Goal: Task Accomplishment & Management: Use online tool/utility

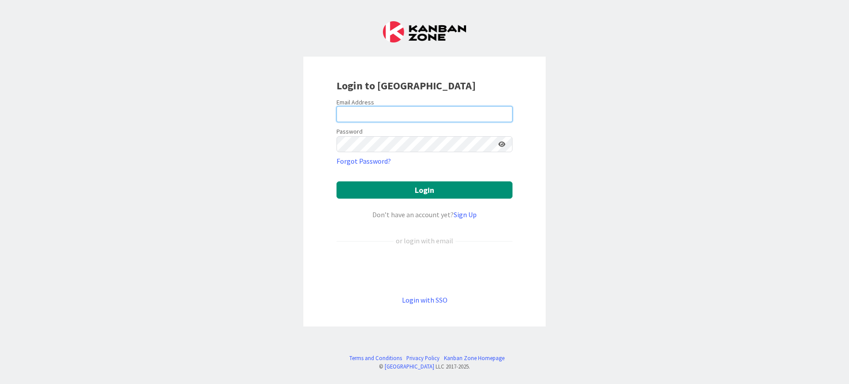
click at [359, 111] on input "email" at bounding box center [424, 114] width 176 height 16
type input "tonianne@moduscooperandi.com"
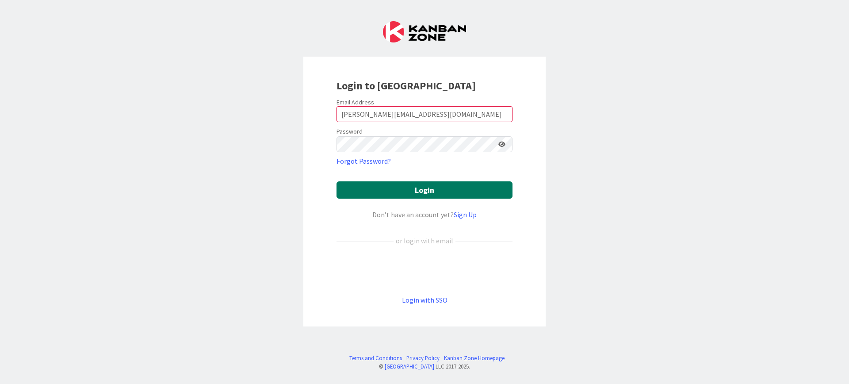
click at [414, 193] on button "Login" at bounding box center [424, 189] width 176 height 17
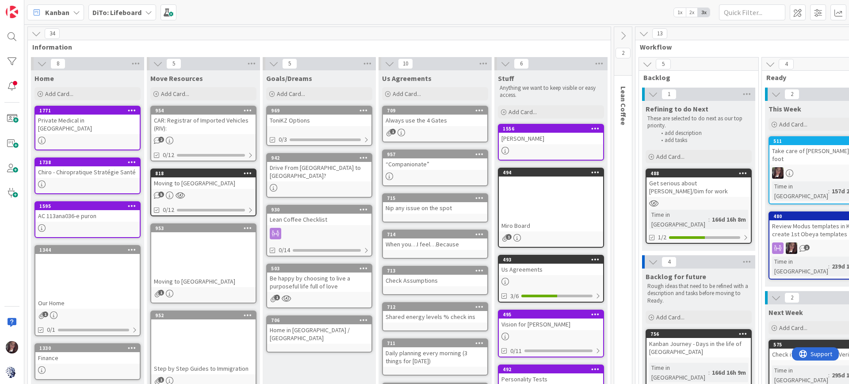
click at [111, 14] on b "DiTo: Lifeboard" at bounding box center [116, 12] width 49 height 9
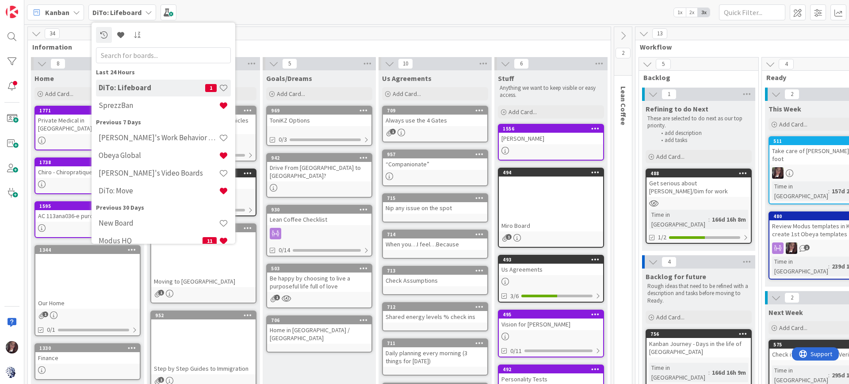
click at [117, 107] on h4 "SprezzBan" at bounding box center [159, 105] width 120 height 9
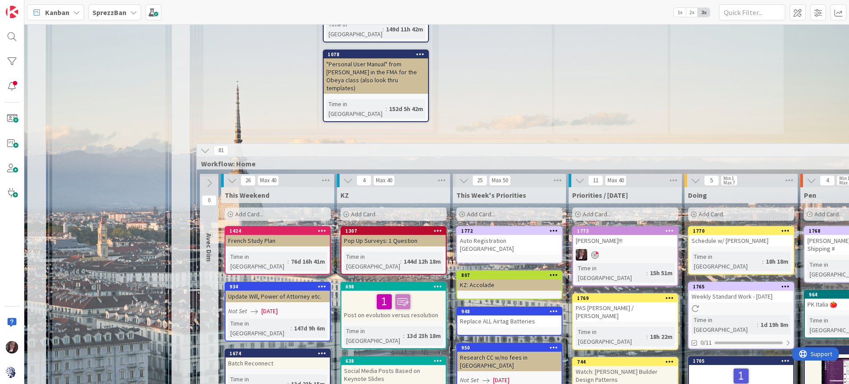
scroll to position [664, 0]
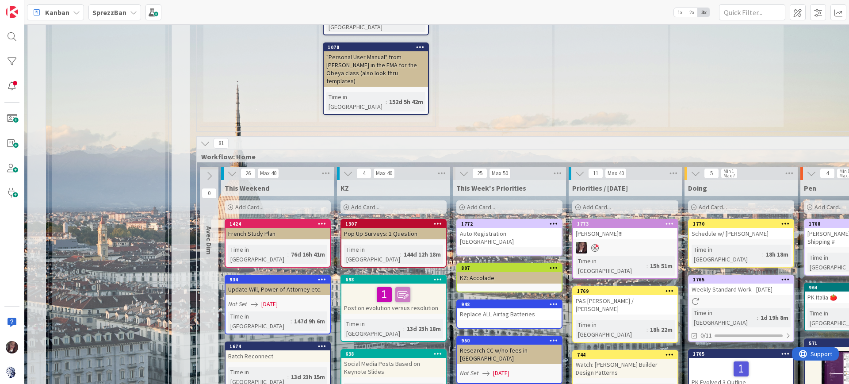
click at [629, 200] on div "Add Card..." at bounding box center [625, 206] width 106 height 13
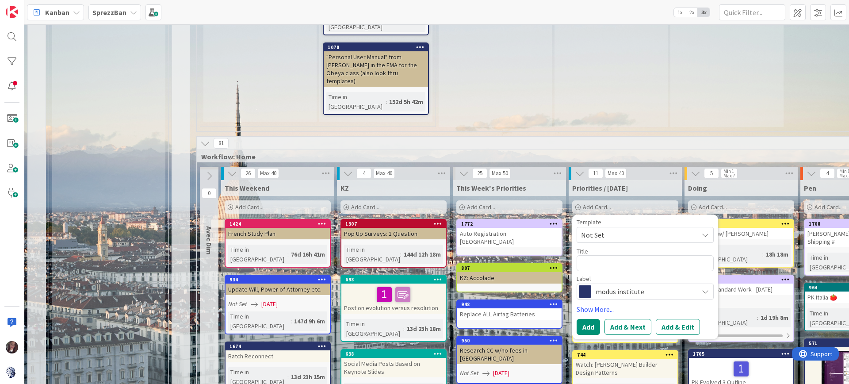
type textarea "C"
type textarea "x"
type textarea "Co"
type textarea "x"
type textarea "Con"
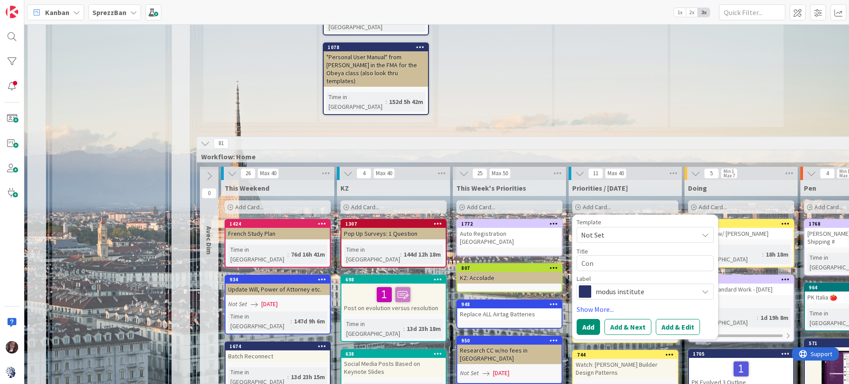
type textarea "x"
type textarea "Conf"
type textarea "x"
type textarea "Confi"
type textarea "x"
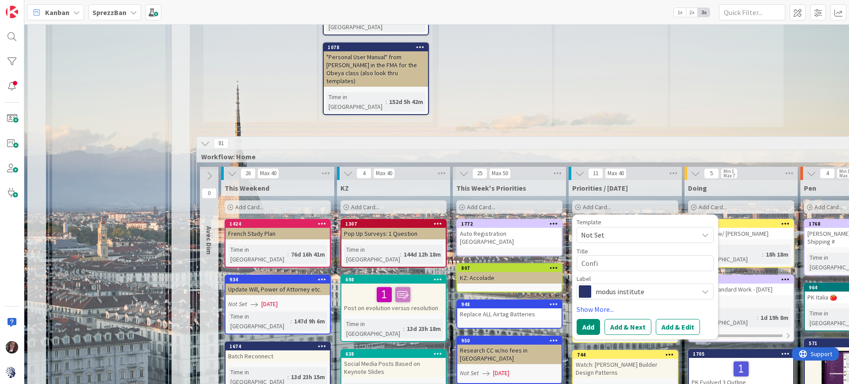
type textarea "Confir"
type textarea "x"
type textarea "Confirm"
click at [650, 200] on div "Add Card..." at bounding box center [625, 206] width 106 height 13
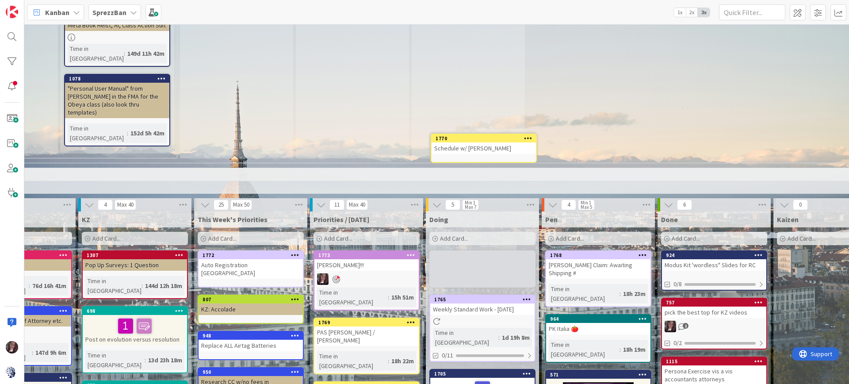
scroll to position [630, 259]
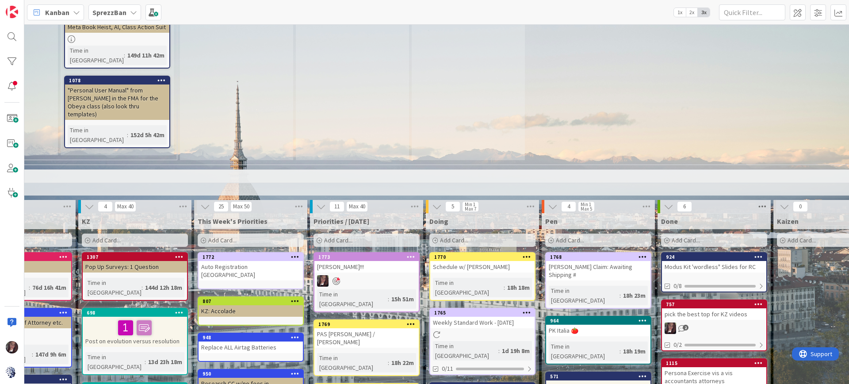
click at [762, 200] on icon at bounding box center [762, 206] width 11 height 13
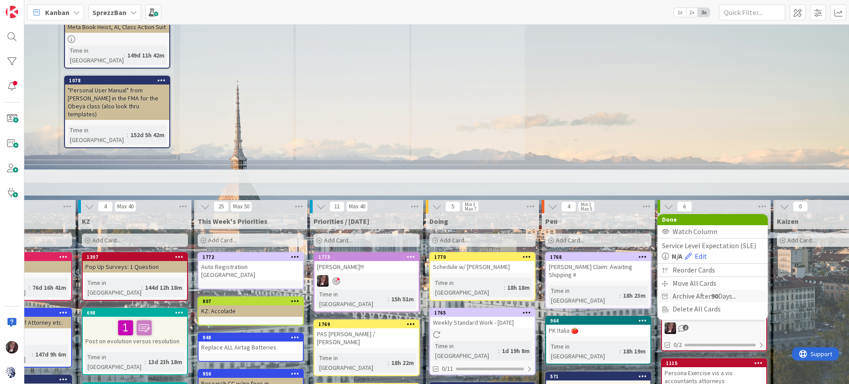
click at [700, 290] on span "Archive After 90 Days..." at bounding box center [704, 296] width 64 height 13
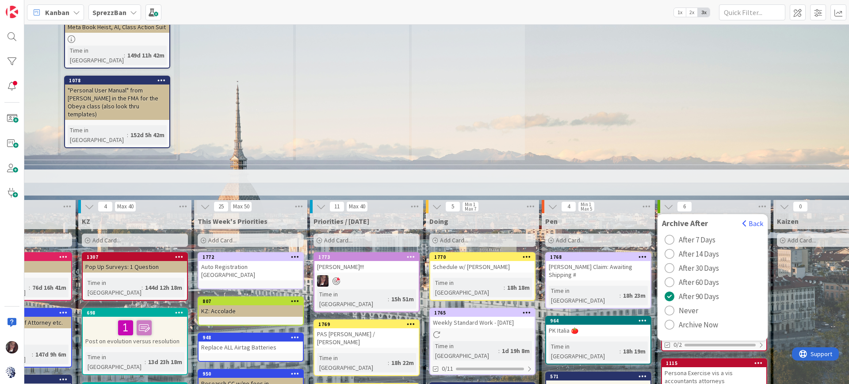
click at [670, 320] on div "radio" at bounding box center [670, 325] width 10 height 10
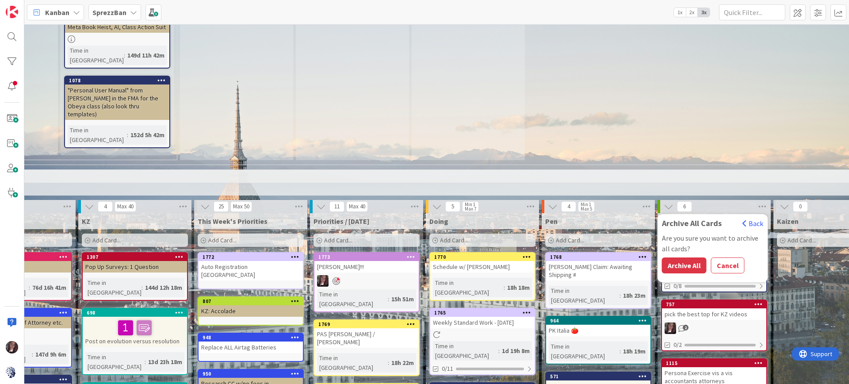
click at [684, 257] on button "Archive All" at bounding box center [684, 265] width 45 height 16
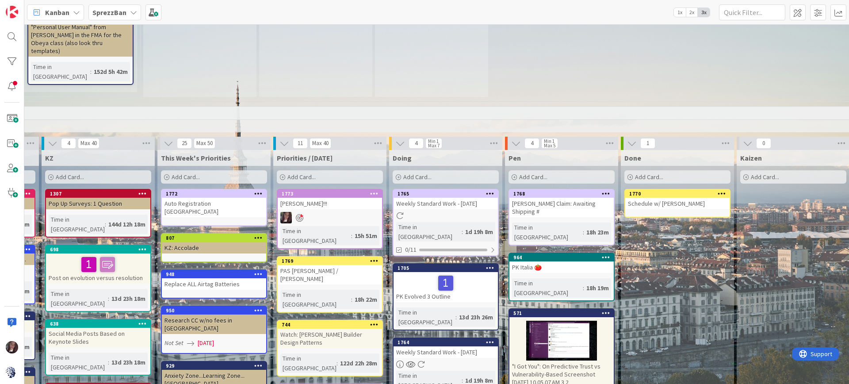
scroll to position [711, 295]
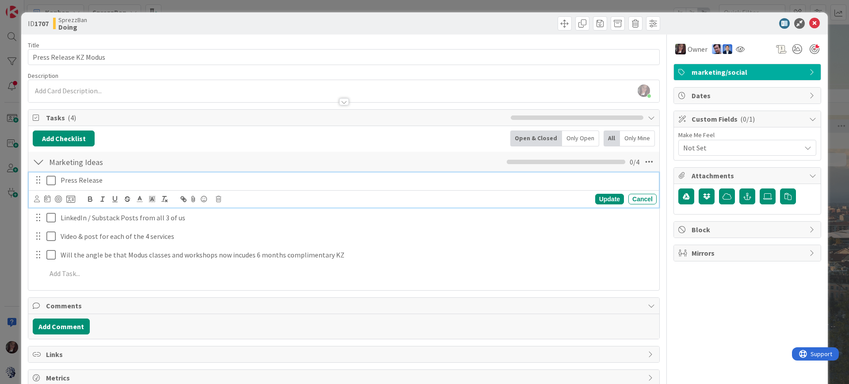
click at [53, 181] on icon at bounding box center [52, 180] width 13 height 11
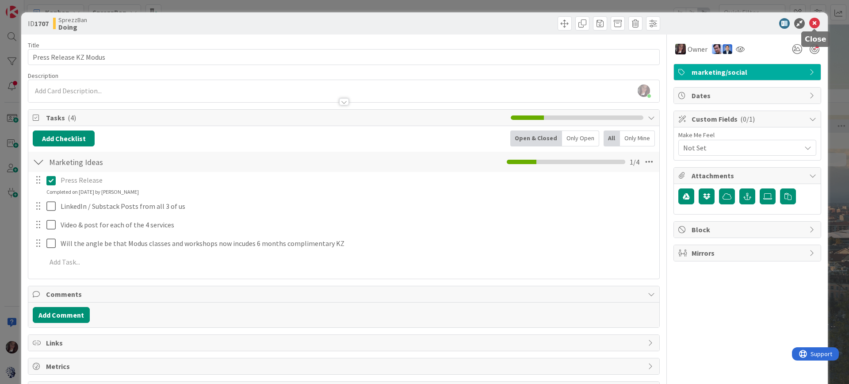
click at [815, 22] on icon at bounding box center [814, 23] width 11 height 11
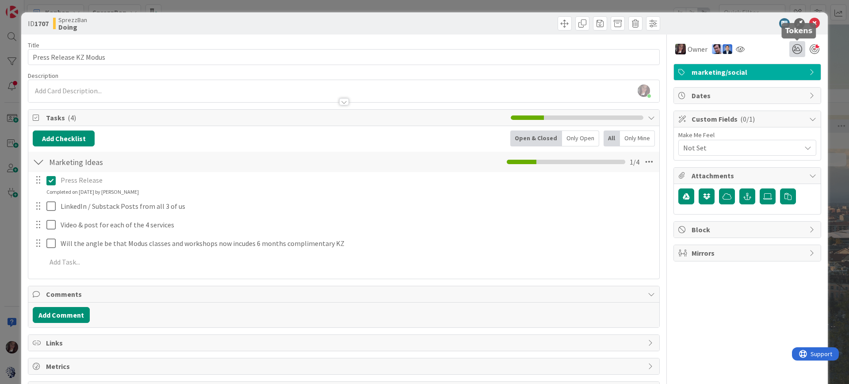
click at [798, 49] on icon at bounding box center [797, 49] width 16 height 16
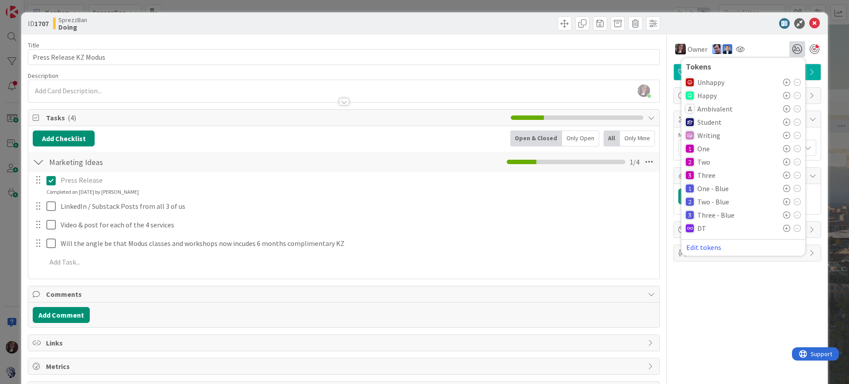
click at [783, 148] on icon at bounding box center [786, 148] width 7 height 7
click at [718, 272] on div "Owner 1 Tokens Unhappy Happy Ambivalent Student Writing One ( 1 ) Two Three One…" at bounding box center [747, 215] width 148 height 363
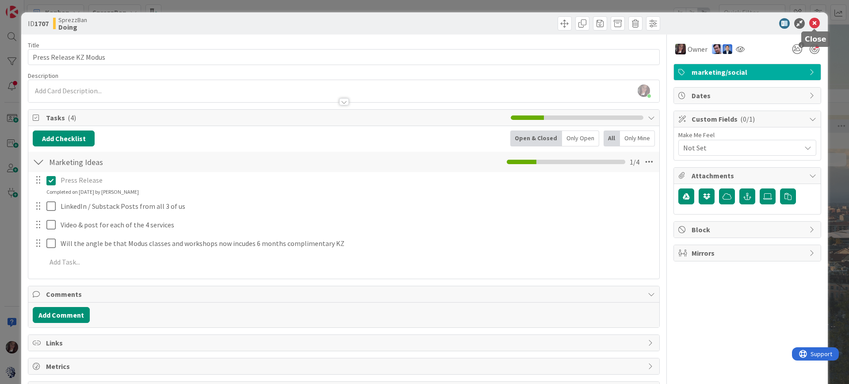
click at [816, 22] on icon at bounding box center [814, 23] width 11 height 11
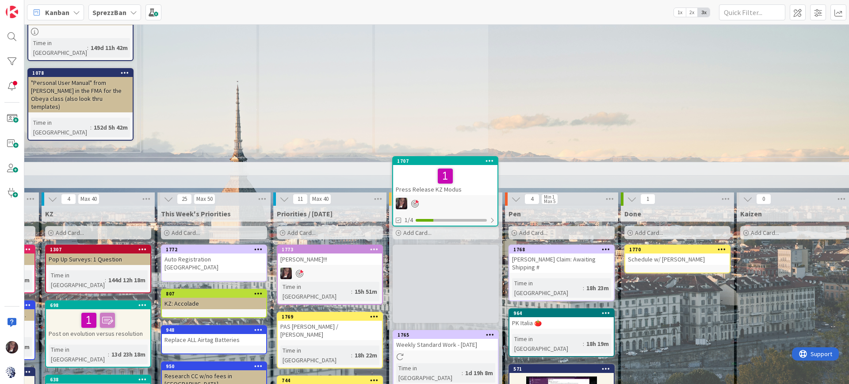
scroll to position [636, 295]
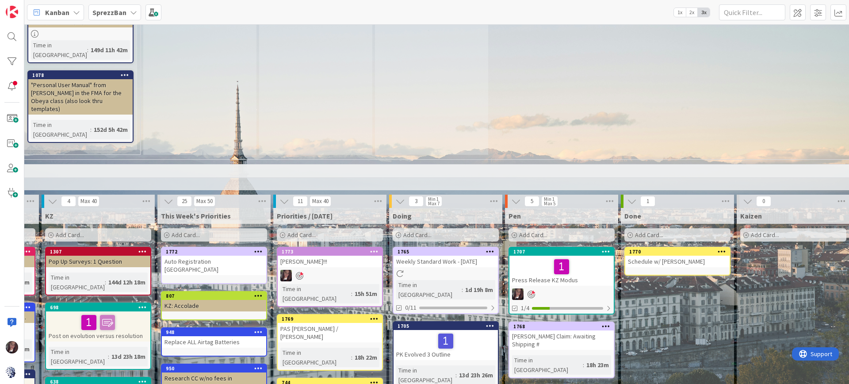
type textarea "x"
click at [413, 231] on span "Add Card..." at bounding box center [417, 235] width 28 height 8
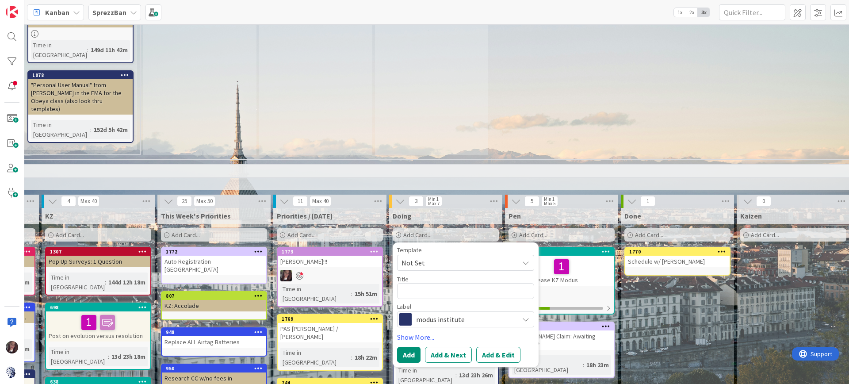
type textarea "S"
type textarea "x"
type textarea "Su"
type textarea "x"
type textarea "Sub"
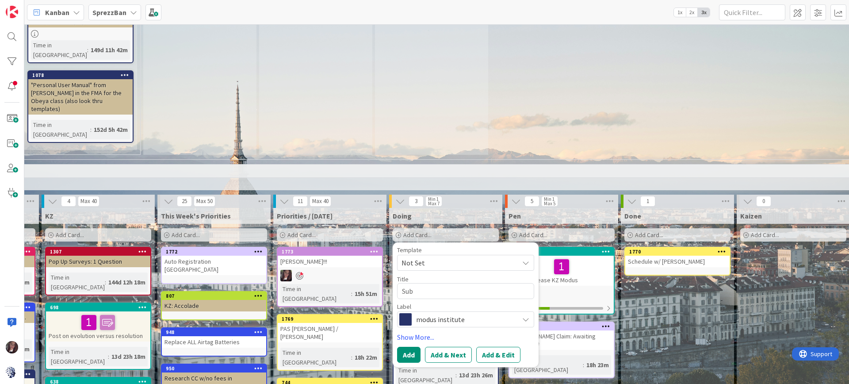
type textarea "x"
type textarea "Subs"
type textarea "x"
type textarea "Subst"
type textarea "x"
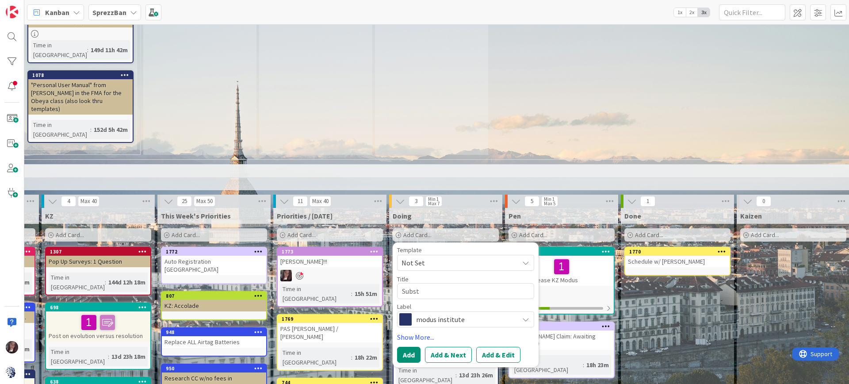
type textarea "Substa"
type textarea "x"
type textarea "Substac"
type textarea "x"
type textarea "Substack"
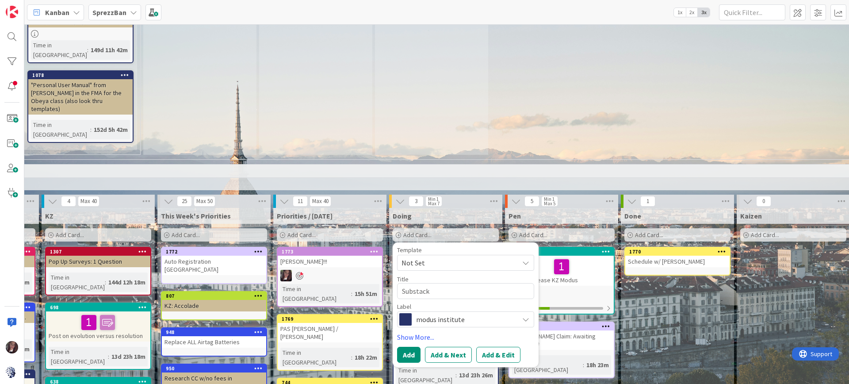
type textarea "x"
type textarea "Substack"
type textarea "x"
type textarea "Substack /"
type textarea "x"
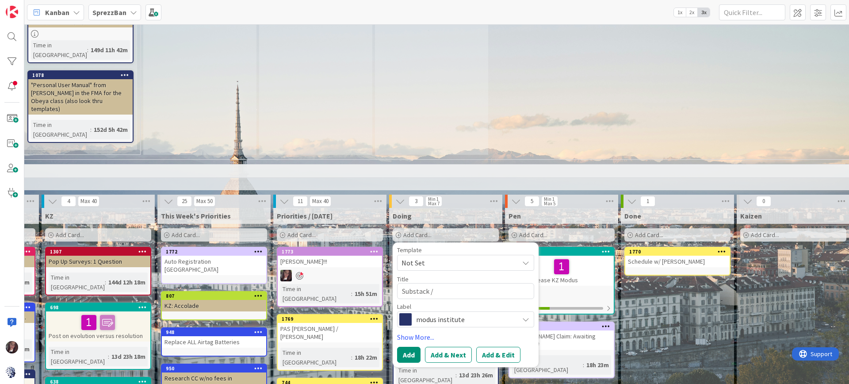
type textarea "Substack / L"
type textarea "x"
type textarea "Substack / Li"
type textarea "x"
type textarea "Substack / Lin"
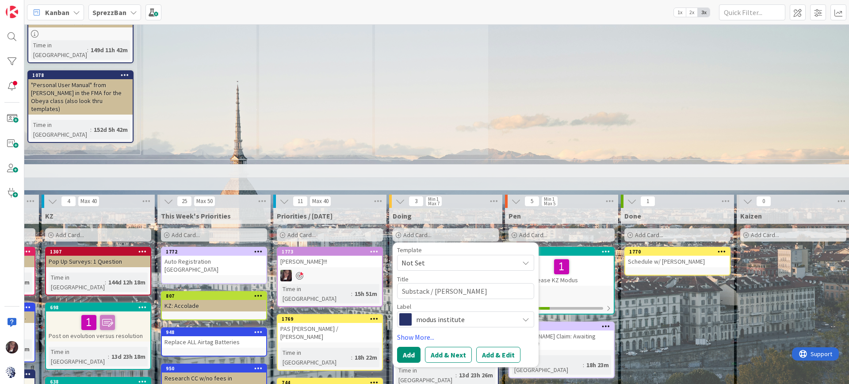
type textarea "x"
type textarea "Substack / Link"
type textarea "x"
type textarea "Substack / Linke"
type textarea "x"
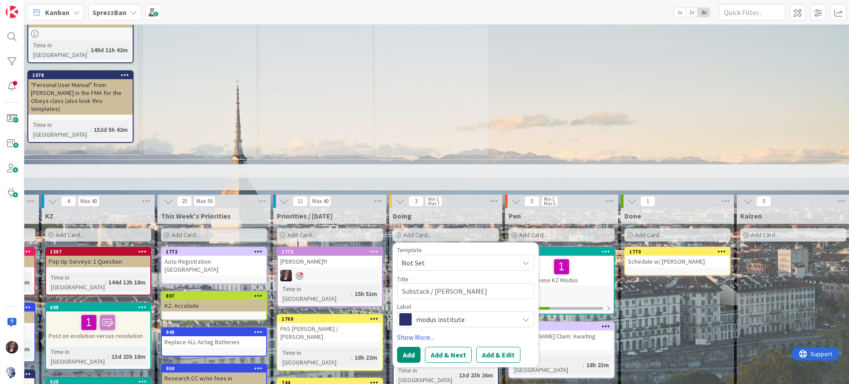
type textarea "Substack / Linked"
type textarea "x"
type textarea "Substack / Linkedi"
type textarea "x"
type textarea "Substack / Linked"
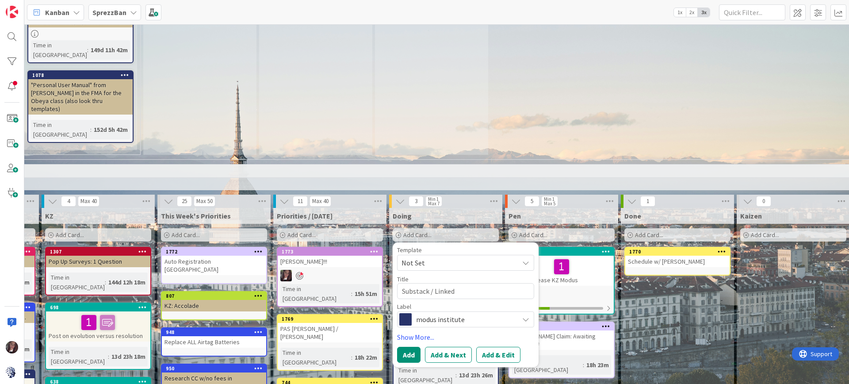
type textarea "x"
type textarea "Substack / LinkedI"
type textarea "x"
type textarea "Substack / LinkedIn"
type textarea "x"
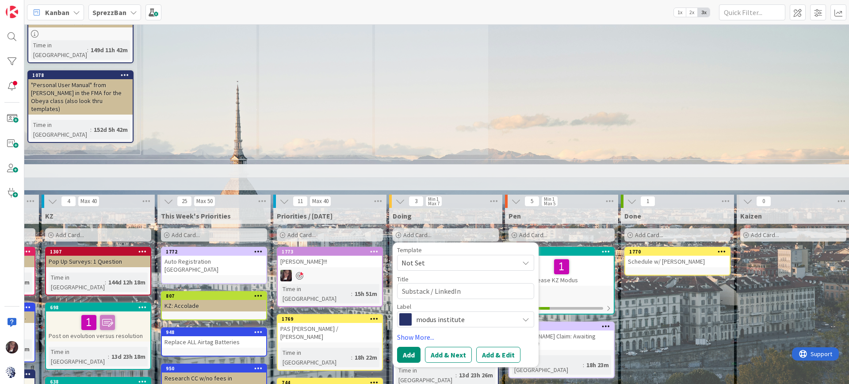
type textarea "Substack / LinkedIn"
type textarea "x"
type textarea "Substack / LinkedIn P"
type textarea "x"
type textarea "Substack / LinkedIn Po"
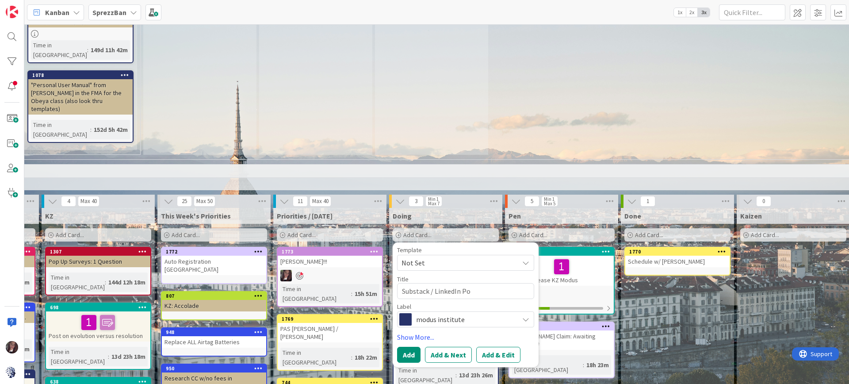
type textarea "x"
type textarea "Substack / LinkedIn Post"
type textarea "x"
type textarea "Substack / LinkedIn Post"
type textarea "x"
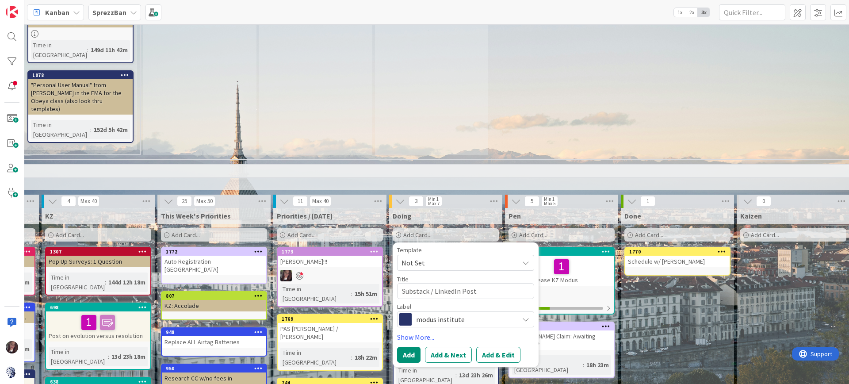
type textarea "Substack / LinkedIn Post o"
type textarea "x"
type textarea "Substack / LinkedIn Post on"
type textarea "x"
type textarea "Substack / LinkedIn Post on"
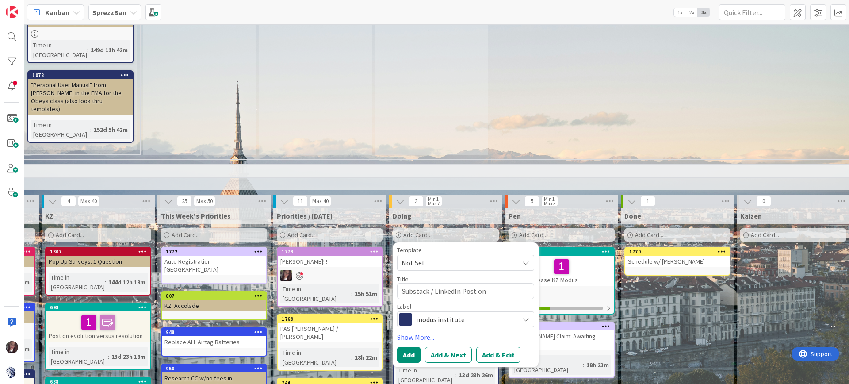
type textarea "x"
type textarea "Substack / LinkedIn Post on W"
type textarea "x"
type textarea "Substack / LinkedIn Post on Wa"
type textarea "x"
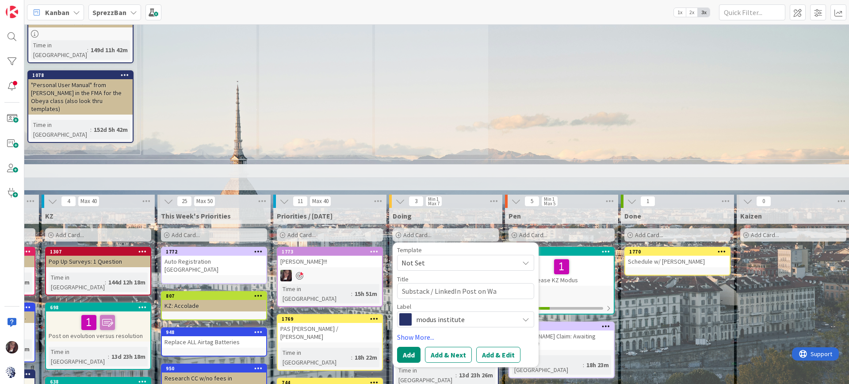
type textarea "Substack / LinkedIn Post on War"
type textarea "x"
type textarea "Substack / LinkedIn Post on War"
type textarea "x"
type textarea "Substack / LinkedIn Post on War R"
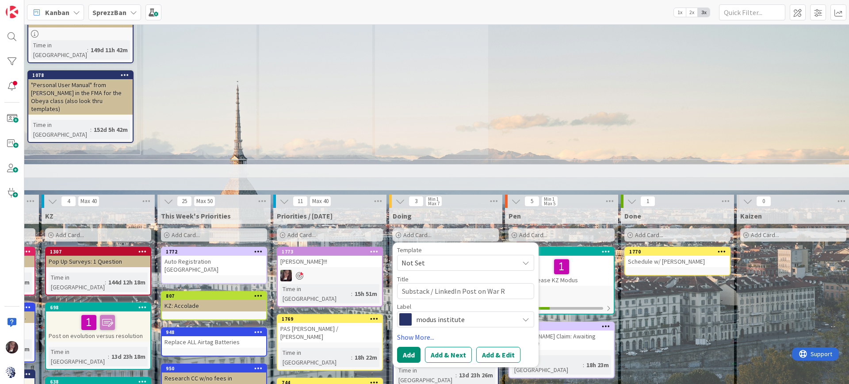
type textarea "x"
type textarea "Substack / LinkedIn Post on War Ro"
type textarea "x"
type textarea "Substack / LinkedIn Post on War Roo"
type textarea "x"
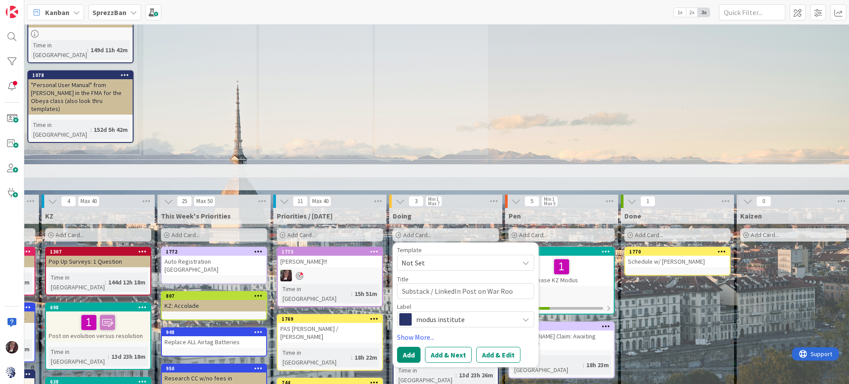
type textarea "Substack / LinkedIn Post on War Room"
type textarea "x"
type textarea "Substack / LinkedIn Post on War Room"
type textarea "x"
type textarea "Substack / LinkedIn Post on War Room"
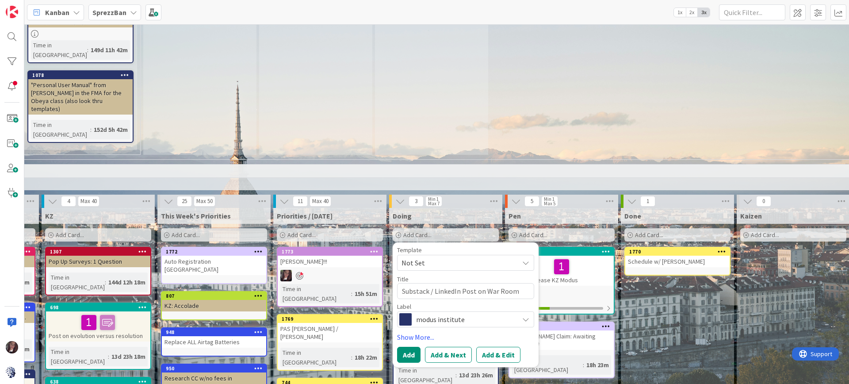
type textarea "x"
type textarea "Substack / LinkedIn Post on War Rooms"
type textarea "x"
type textarea "Substack / LinkedIn Post on War Rooms"
type textarea "x"
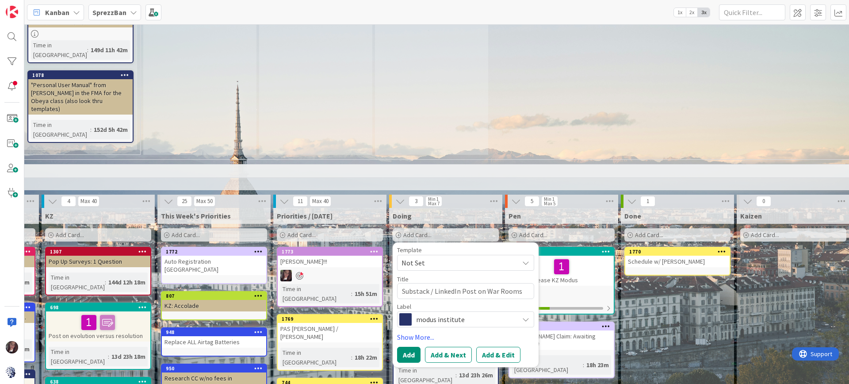
type textarea "Substack / LinkedIn Post on War Rooms v"
type textarea "x"
type textarea "Substack / LinkedIn Post on War Rooms vs"
type textarea "x"
type textarea "Substack / LinkedIn Post on War Rooms vs."
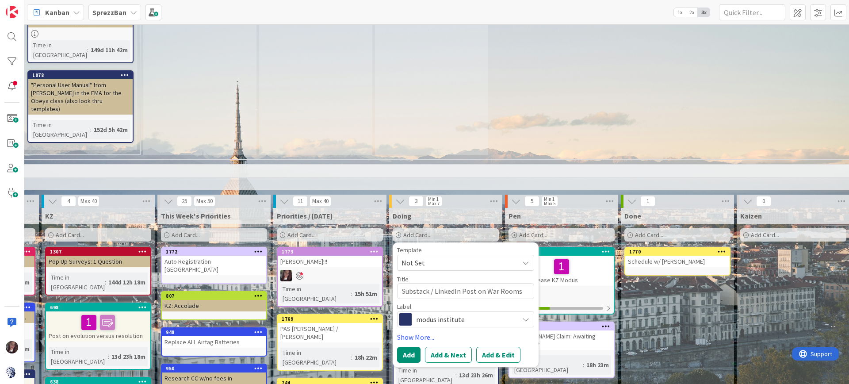
type textarea "x"
type textarea "Substack / LinkedIn Post on War Rooms vs."
type textarea "x"
type textarea "Substack / LinkedIn Post on War Rooms vs. O"
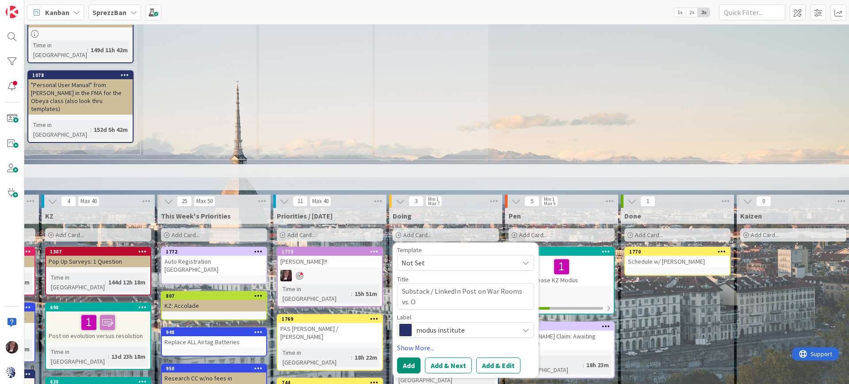
type textarea "x"
type textarea "Substack / LinkedIn Post on War Rooms vs. Ob"
type textarea "x"
type textarea "Substack / LinkedIn Post on War Rooms vs. Obey"
type textarea "x"
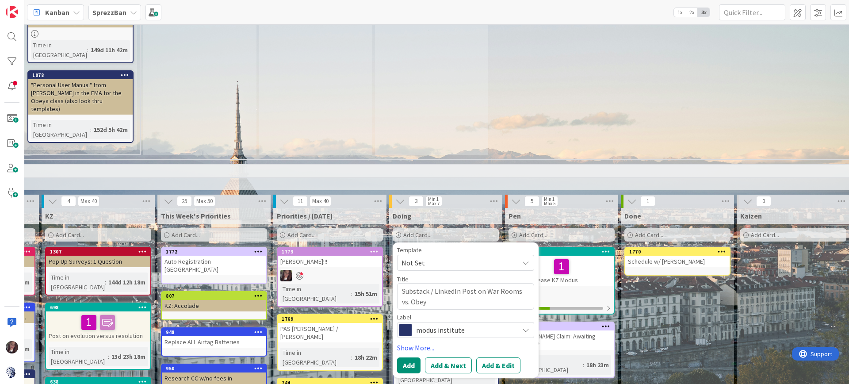
type textarea "Substack / LinkedIn Post on War Rooms vs. Obeya"
type textarea "x"
type textarea "Substack / LinkedIn Post on War Rooms vs. Obeyas"
type textarea "x"
type textarea "Substack / LinkedIn Post on War Rooms vs. Obeyas"
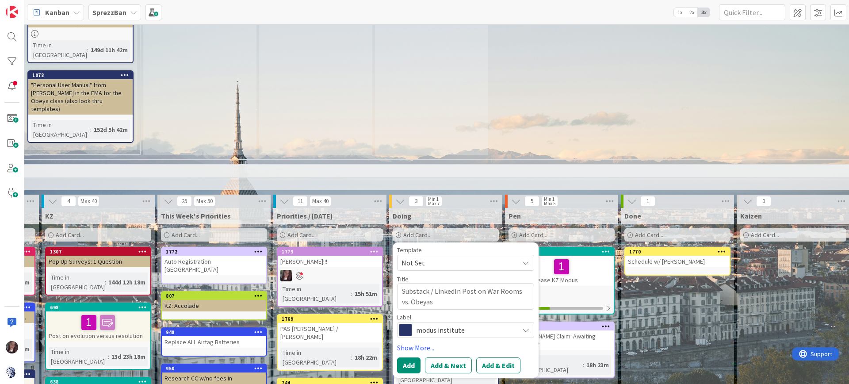
type textarea "x"
type textarea "Substack / LinkedIn Post on War Rooms vs. Obeyas w"
type textarea "x"
type textarea "Substack / LinkedIn Post on War Rooms vs. Obeyas w/"
type textarea "x"
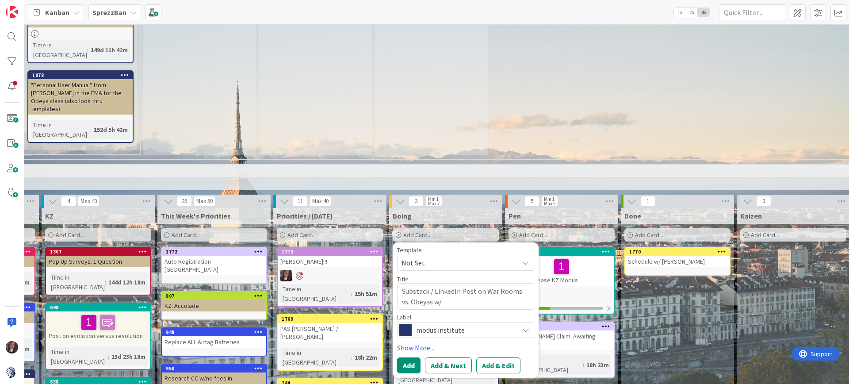
type textarea "Substack / LinkedIn Post on War Rooms vs. Obeyas w/C"
type textarea "x"
type textarea "Substack / LinkedIn Post on War Rooms vs. Obeyas w/CT"
type textarea "x"
type textarea "Substack / LinkedIn Post on War Rooms vs. Obeyas w/CTA"
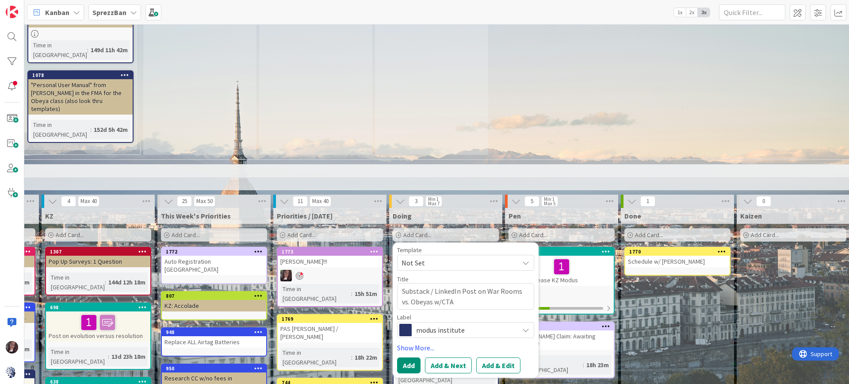
type textarea "x"
type textarea "Substack / LinkedIn Post on War Rooms vs. Obeyas w/CTA"
type textarea "x"
type textarea "Substack / LinkedIn Post on War Rooms vs. Obeyas w/CTA f"
type textarea "x"
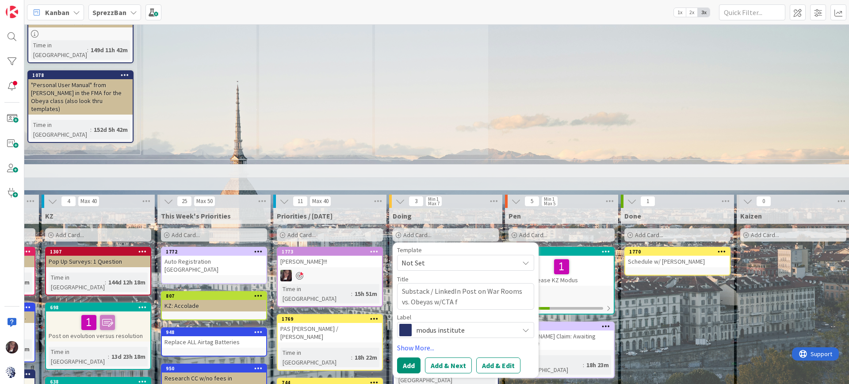
type textarea "Substack / LinkedIn Post on War Rooms vs. Obeyas w/CTA fo"
type textarea "x"
type textarea "Substack / LinkedIn Post on War Rooms vs. Obeyas w/CTA for"
type textarea "x"
type textarea "Substack / LinkedIn Post on War Rooms vs. Obeyas w/CTA for"
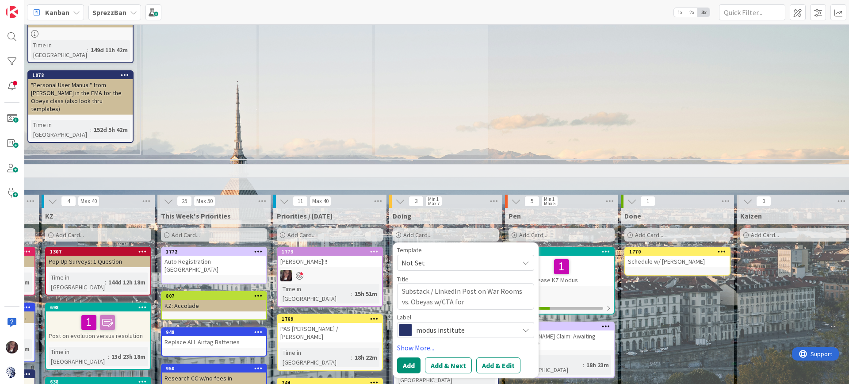
type textarea "x"
type textarea "Substack / LinkedIn Post on War Rooms vs. Obeyas w/CTA for D"
type textarea "x"
type textarea "Substack / LinkedIn Post on War Rooms vs. Obeyas w/CTA for Du"
type textarea "x"
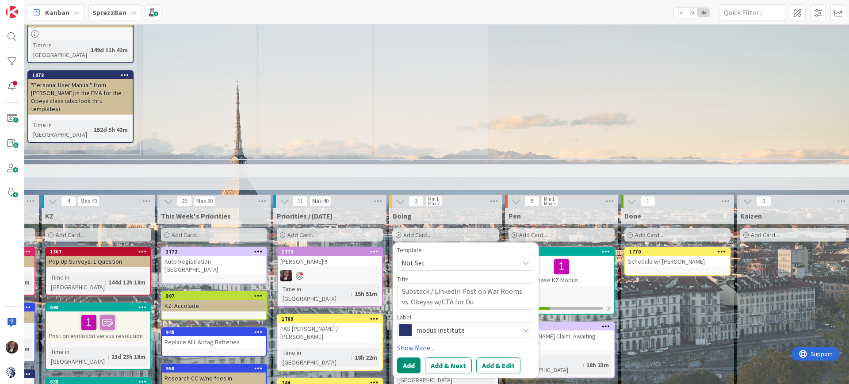
type textarea "Substack / LinkedIn Post on War Rooms vs. Obeyas w/CTA for Dun"
type textarea "x"
type textarea "Substack / LinkedIn Post on War Rooms vs. Obeyas w/CTA for Dund"
type textarea "x"
type textarea "Substack / LinkedIn Post on War Rooms vs. Obeyas w/CTA for Dunda"
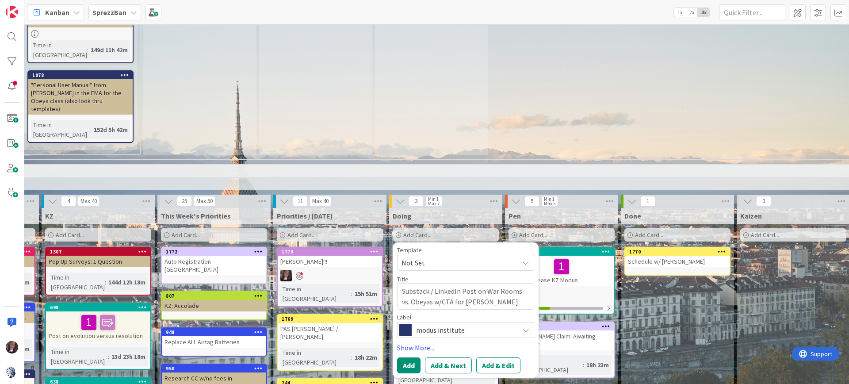
type textarea "x"
type textarea "Substack / LinkedIn Post on War Rooms vs. Obeyas w/CTA for Dundam"
type textarea "x"
type textarea "Substack / LinkedIn Post on War Rooms vs. Obeyas w/CTA for Dundame"
type textarea "x"
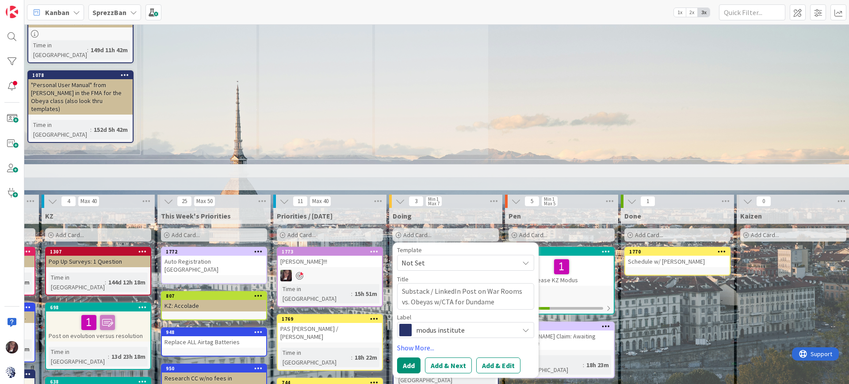
type textarea "Substack / LinkedIn Post on War Rooms vs. Obeyas w/CTA for Dundamen"
type textarea "x"
type textarea "Substack / LinkedIn Post on War Rooms vs. Obeyas w/CTA for Dundament"
type textarea "x"
type textarea "Substack / LinkedIn Post on War Rooms vs. Obeyas w/CTA for Dundamenta"
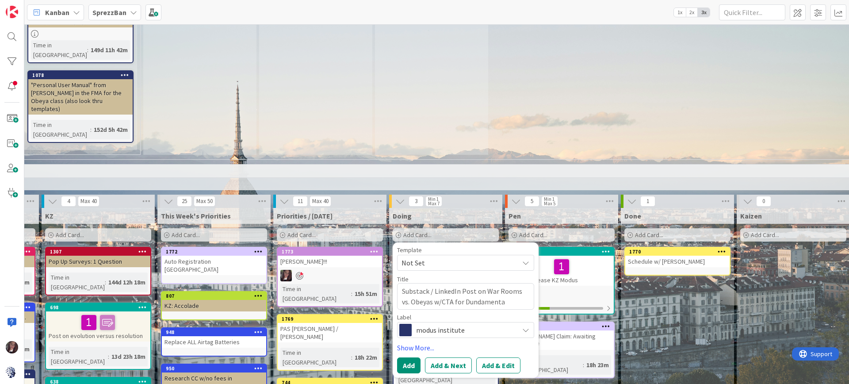
type textarea "x"
type textarea "Substack / LinkedIn Post on War Rooms vs. Obeyas w/CTA for Dundamental"
type textarea "x"
type textarea "Substack / LinkedIn Post on War Rooms vs. Obeyas w/CTA for Dundamentals"
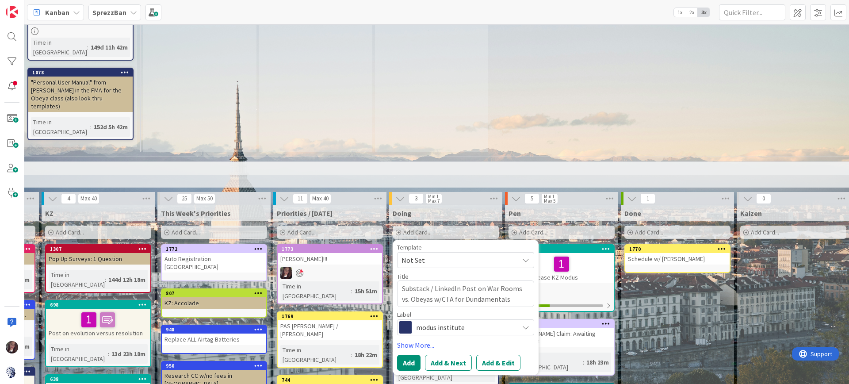
click at [460, 280] on textarea "Substack / LinkedIn Post on War Rooms vs. Obeyas w/CTA for Dundamentals" at bounding box center [465, 293] width 137 height 27
type textarea "x"
type textarea "Substack / LinkedIn Post on War Rooms vs. Obeyas w/CTA forDundamentals"
type textarea "x"
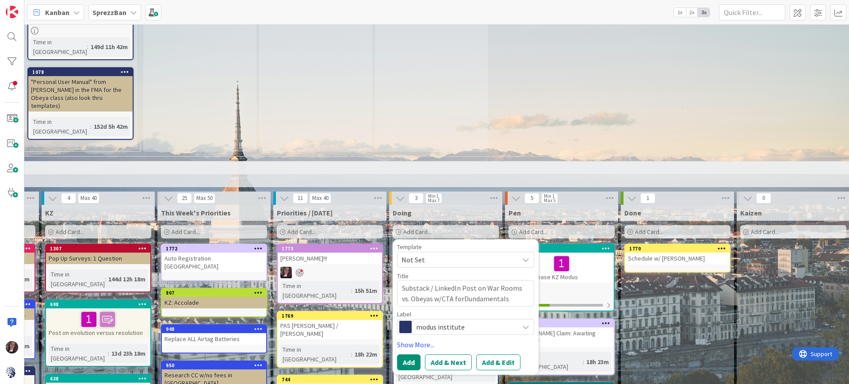
type textarea "Substack / LinkedIn Post on War Rooms vs. Obeyas w/CTA forFDundamentals"
type textarea "x"
type textarea "Substack / LinkedIn Post on War Rooms vs. Obeyas w/CTA forFundamentals"
type textarea "x"
type textarea "Substack / LinkedIn Post on War Rooms vs. Obeyas w/CTA forundamentals"
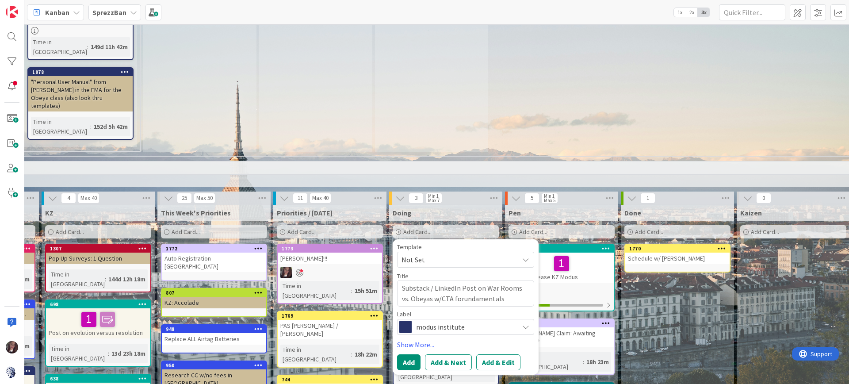
type textarea "x"
type textarea "Substack / LinkedIn Post on War Rooms vs. Obeyas w/CTA for Fundamentals"
type textarea "x"
type textarea "Substack / LinkedIn Post on War Rooms vs. Obeyas w/CTA for Fundamentals"
click at [451, 321] on span "modus institute" at bounding box center [465, 327] width 98 height 12
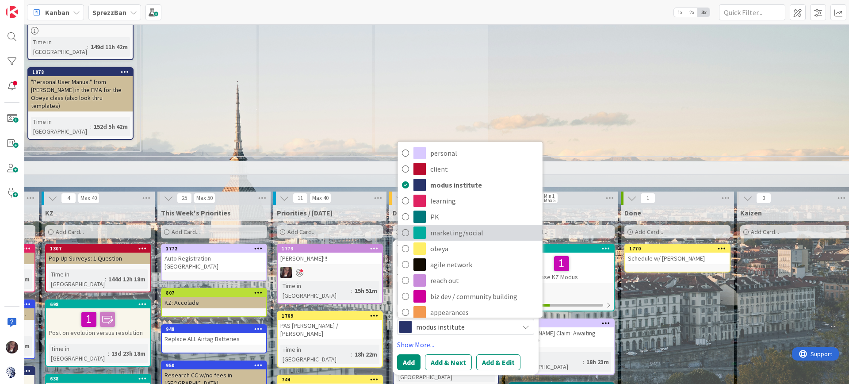
click at [405, 226] on icon at bounding box center [405, 232] width 7 height 13
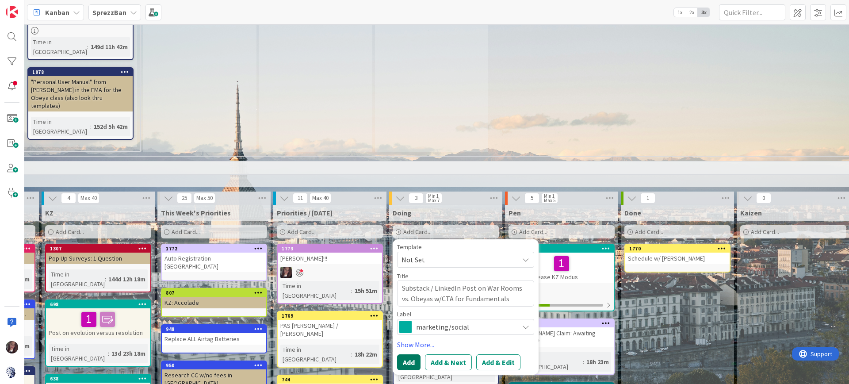
click at [404, 354] on button "Add" at bounding box center [408, 362] width 23 height 16
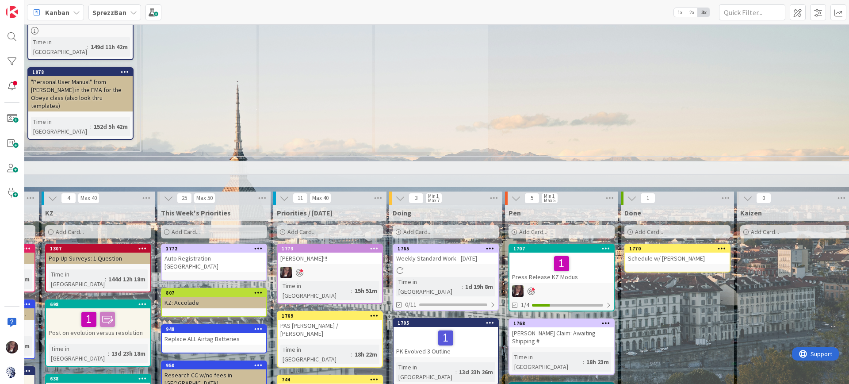
click at [433, 225] on div "Add Card..." at bounding box center [446, 231] width 106 height 13
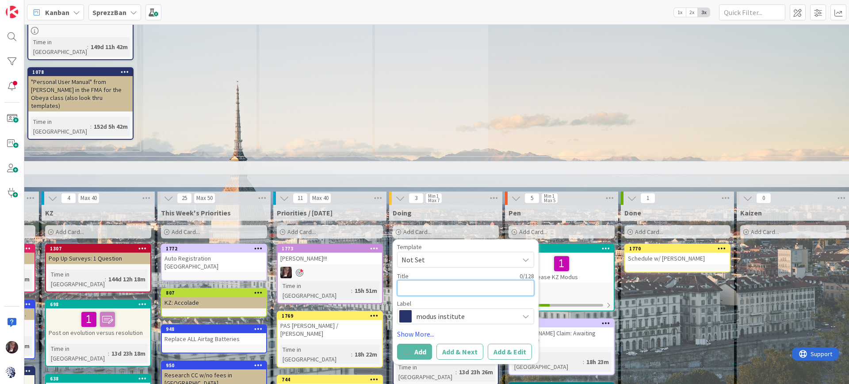
click at [439, 280] on textarea at bounding box center [465, 288] width 137 height 16
click at [467, 205] on div "Doing" at bounding box center [445, 213] width 113 height 16
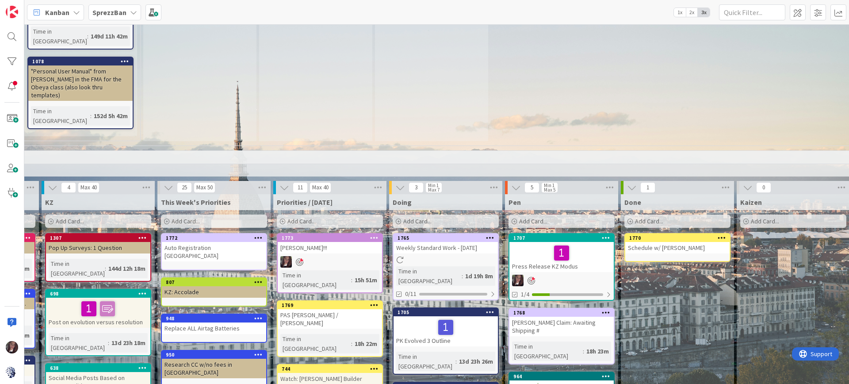
scroll to position [621, 295]
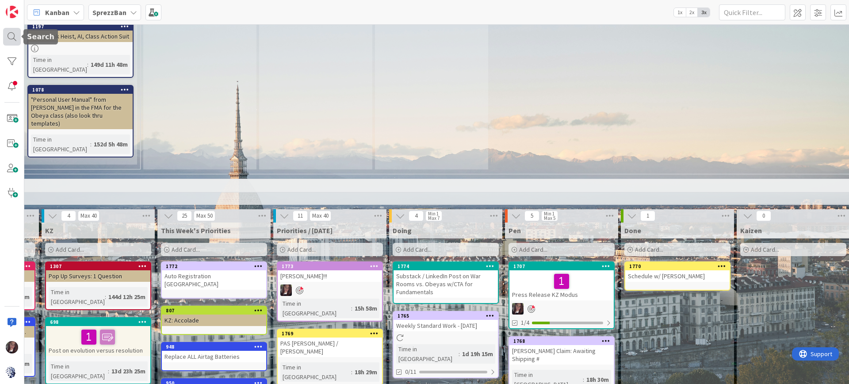
click at [10, 35] on div at bounding box center [12, 37] width 18 height 18
type textarea "x"
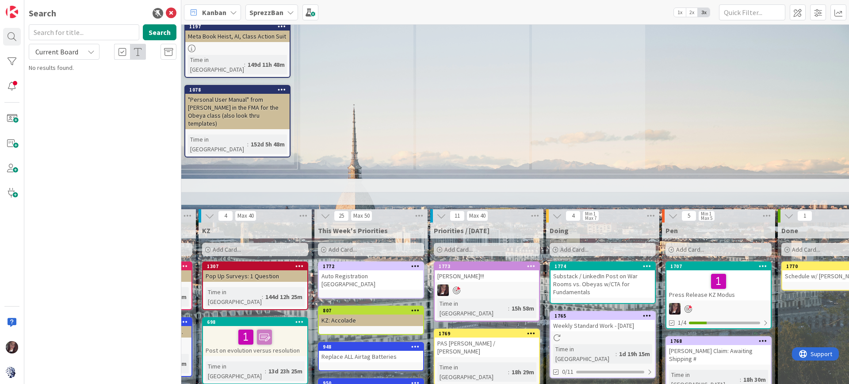
click at [93, 29] on input "text" at bounding box center [84, 32] width 111 height 16
type input "war room"
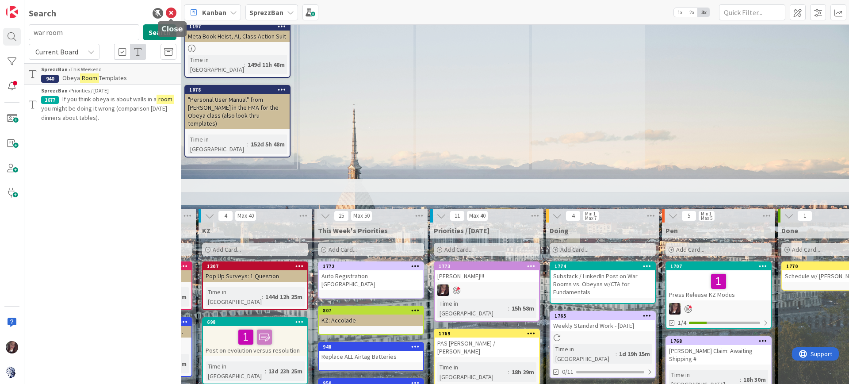
click at [171, 13] on icon at bounding box center [171, 13] width 11 height 11
type textarea "x"
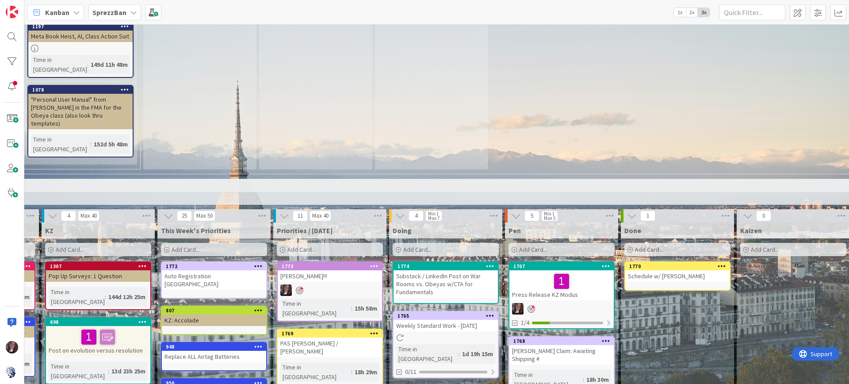
click at [422, 245] on span "Add Card..." at bounding box center [417, 249] width 28 height 8
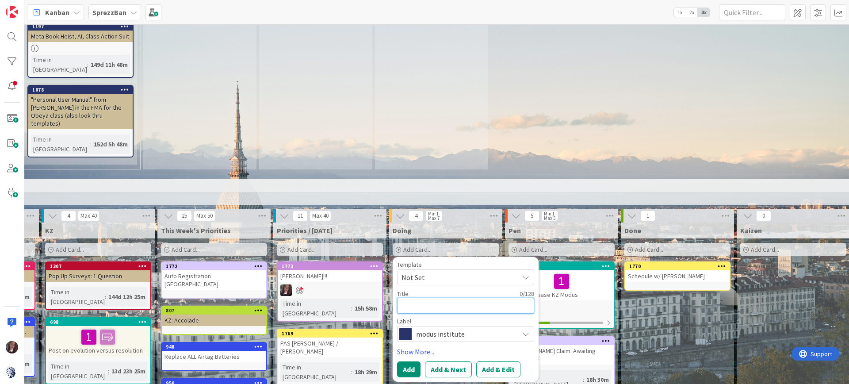
type textarea "S"
type textarea "x"
type textarea "Su"
type textarea "x"
type textarea "Sub"
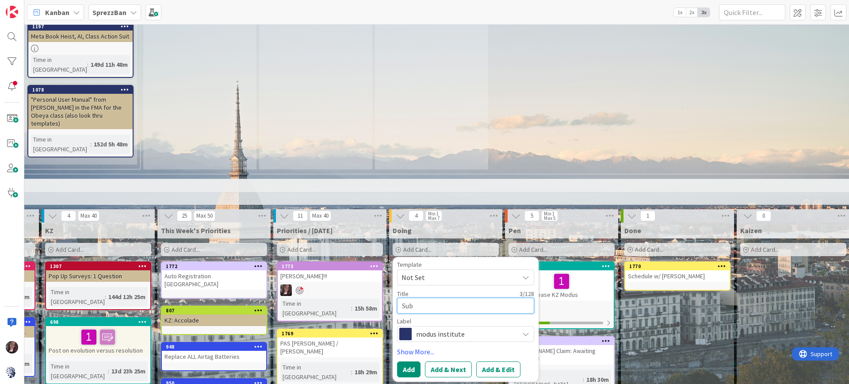
type textarea "x"
type textarea "Subs"
type textarea "x"
type textarea "Subst"
type textarea "x"
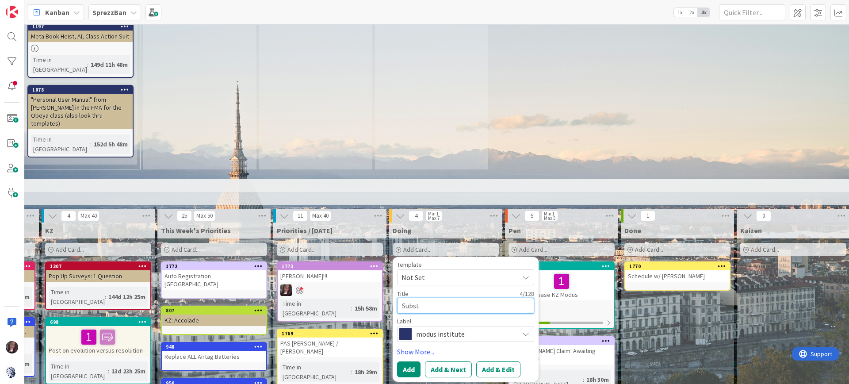
type textarea "Substa"
type textarea "x"
type textarea "Substac"
type textarea "x"
type textarea "Substack"
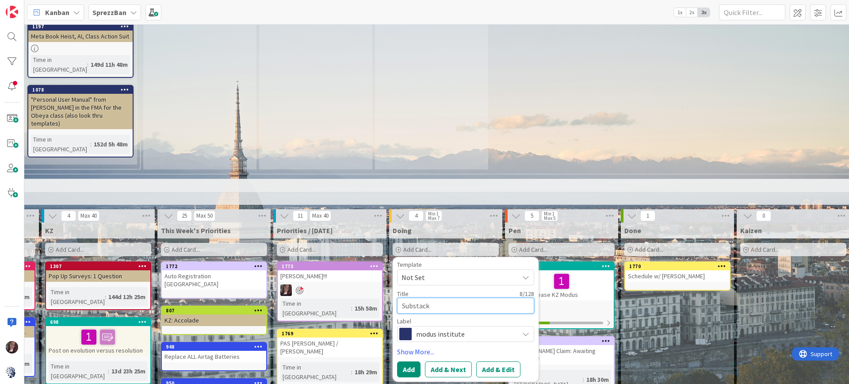
type textarea "x"
type textarea "Substack W"
type textarea "x"
type textarea "Substack Wa"
type textarea "x"
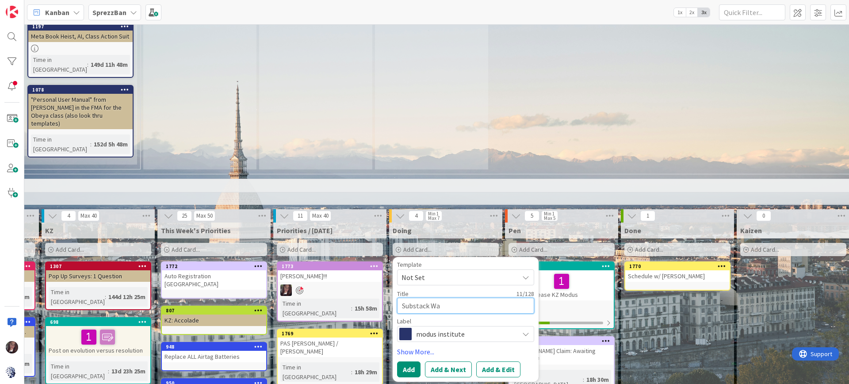
type textarea "Substack War"
type textarea "x"
type textarea "Substack War"
type textarea "x"
type textarea "Substack War R"
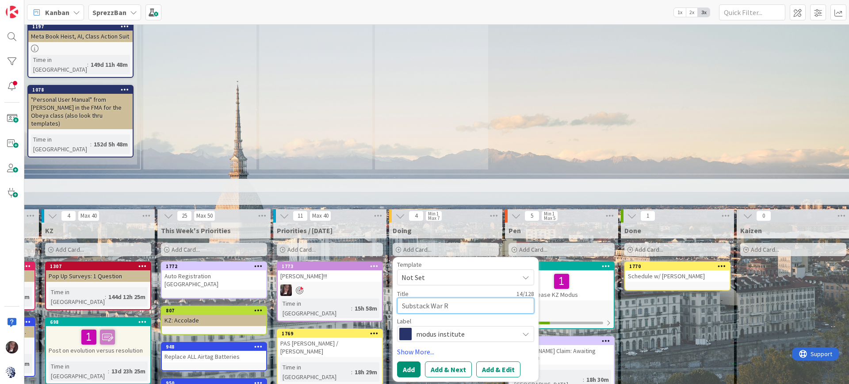
type textarea "x"
type textarea "Substack War Ro"
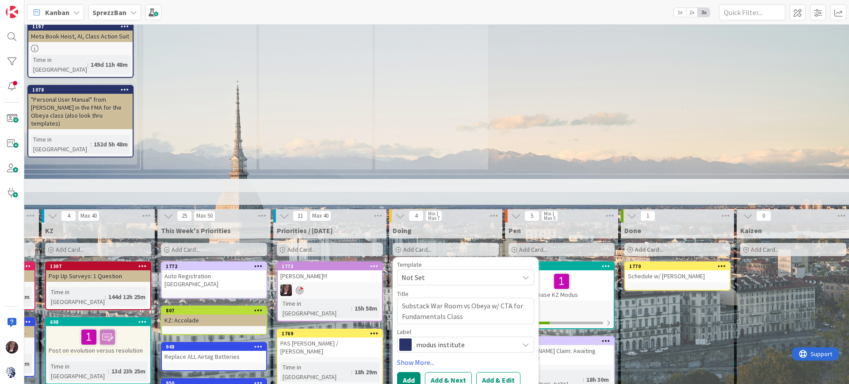
click at [448, 338] on span "modus institute" at bounding box center [465, 344] width 98 height 12
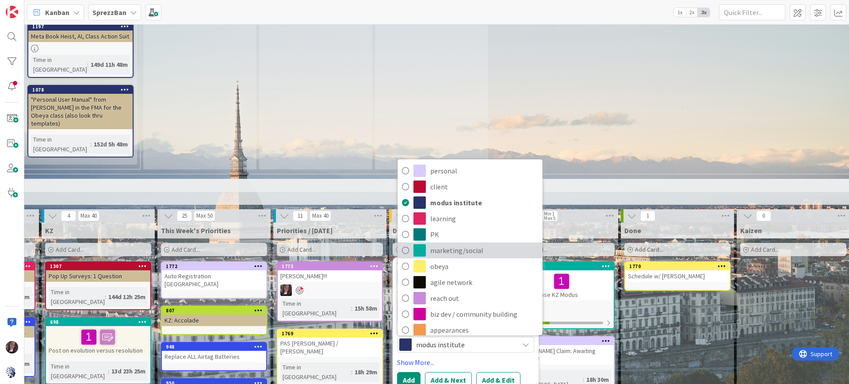
click at [405, 244] on icon at bounding box center [405, 250] width 7 height 13
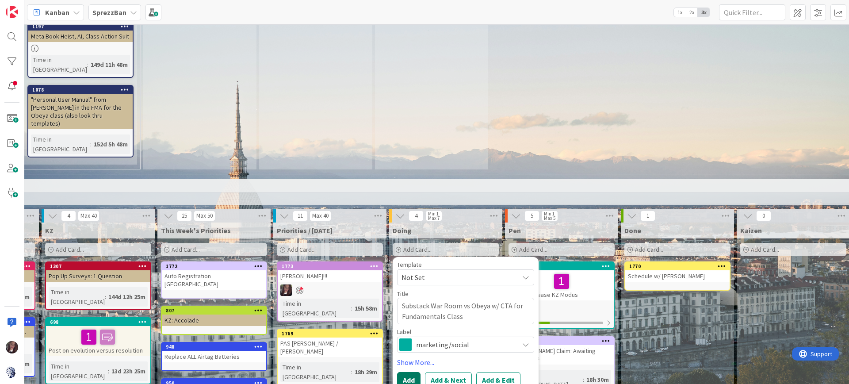
click at [412, 372] on button "Add" at bounding box center [408, 380] width 23 height 16
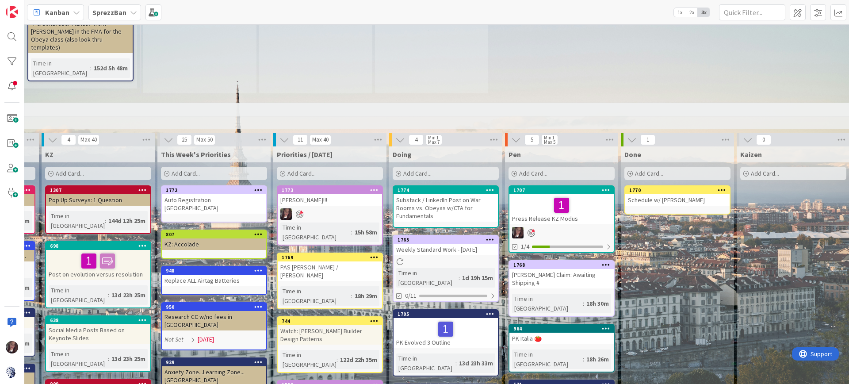
scroll to position [693, 295]
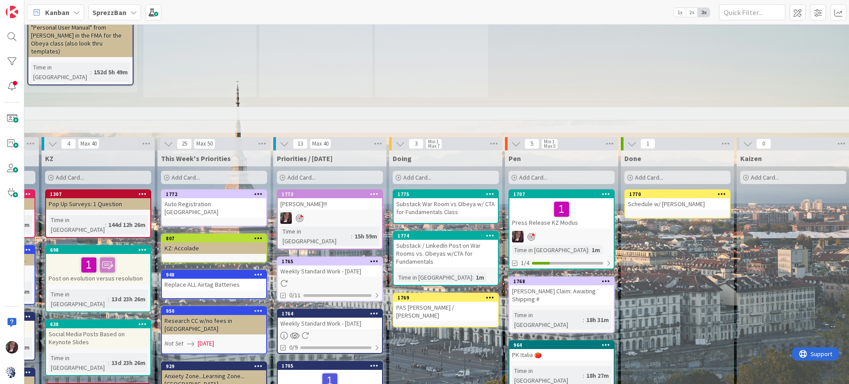
click at [409, 173] on span "Add Card..." at bounding box center [417, 177] width 28 height 8
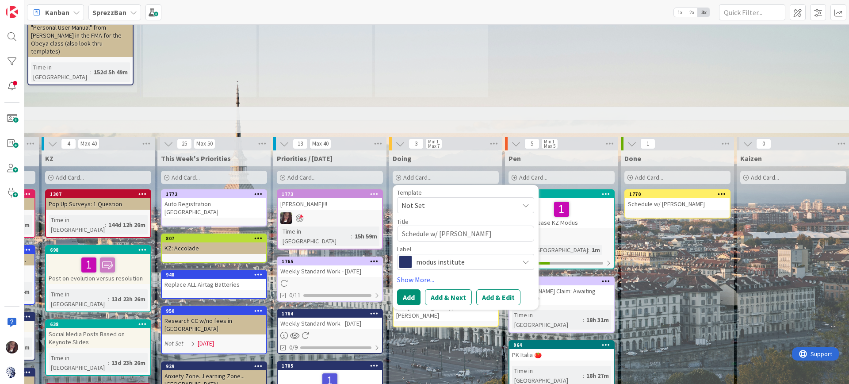
click at [440, 256] on span "modus institute" at bounding box center [465, 262] width 98 height 12
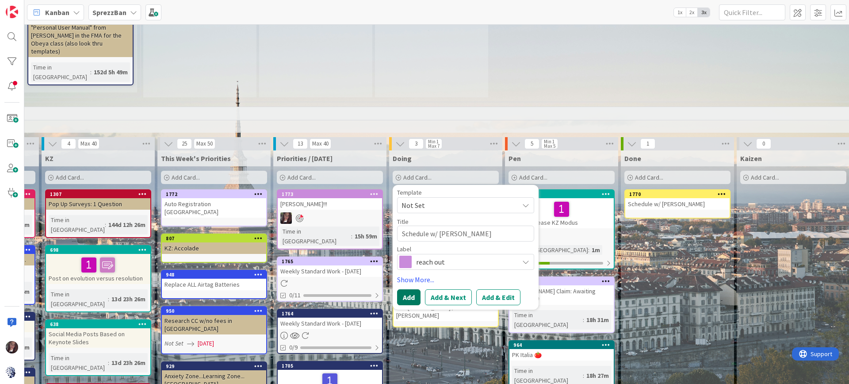
click at [406, 289] on button "Add" at bounding box center [408, 297] width 23 height 16
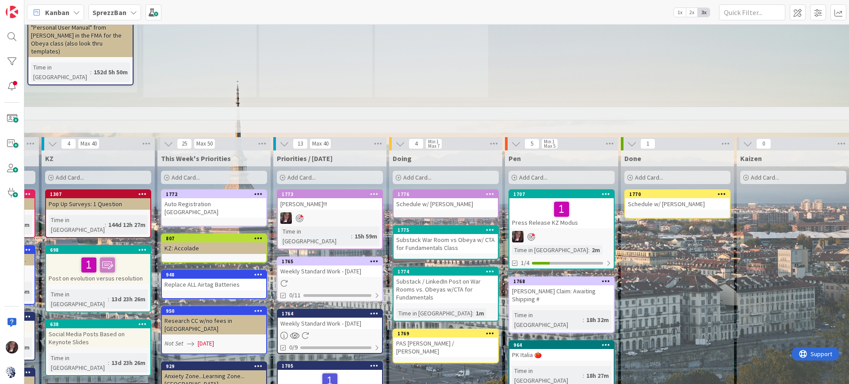
click at [426, 173] on span "Add Card..." at bounding box center [417, 177] width 28 height 8
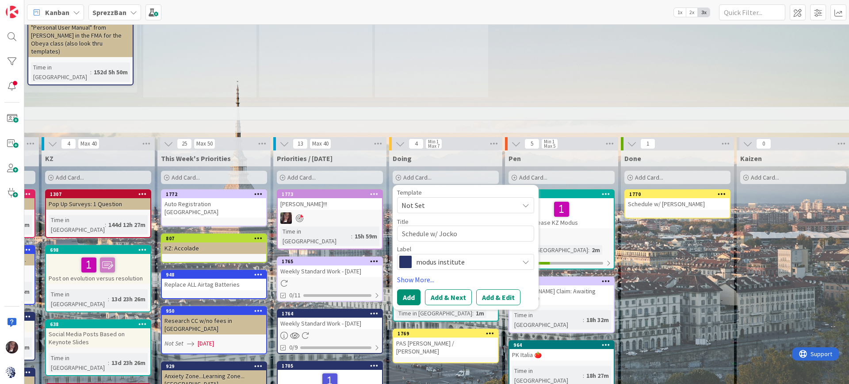
click at [427, 256] on span "modus institute" at bounding box center [465, 262] width 98 height 12
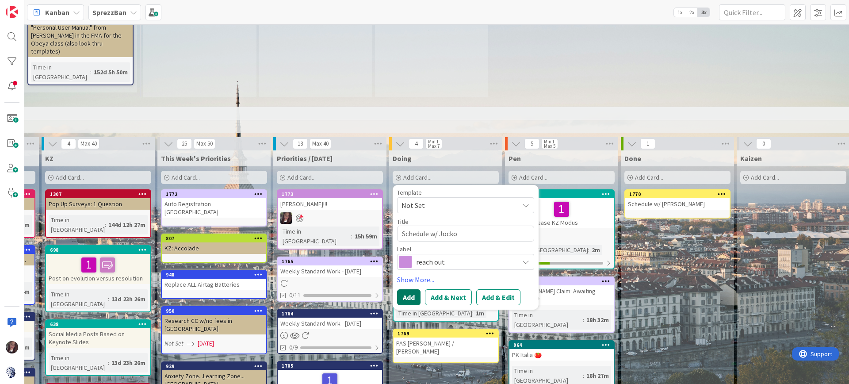
click at [408, 289] on button "Add" at bounding box center [408, 297] width 23 height 16
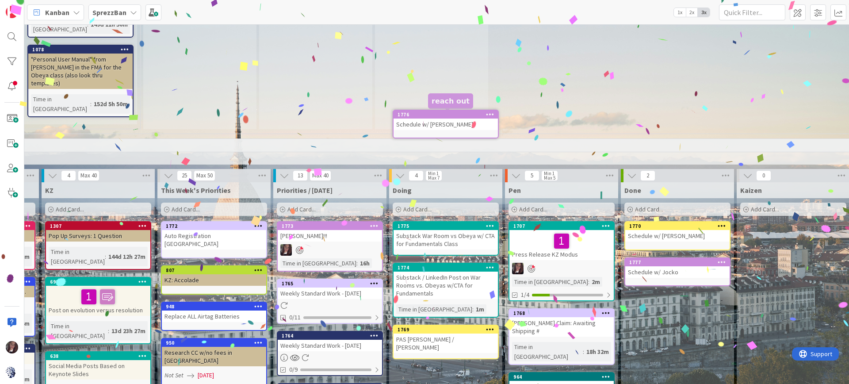
scroll to position [657, 295]
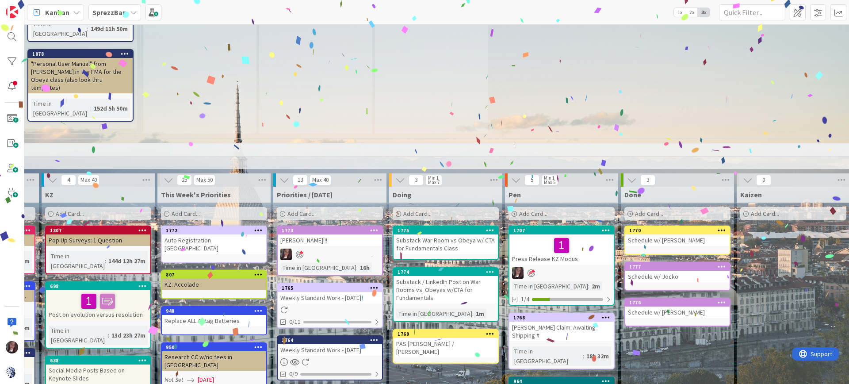
click at [424, 210] on span "Add Card..." at bounding box center [417, 214] width 28 height 8
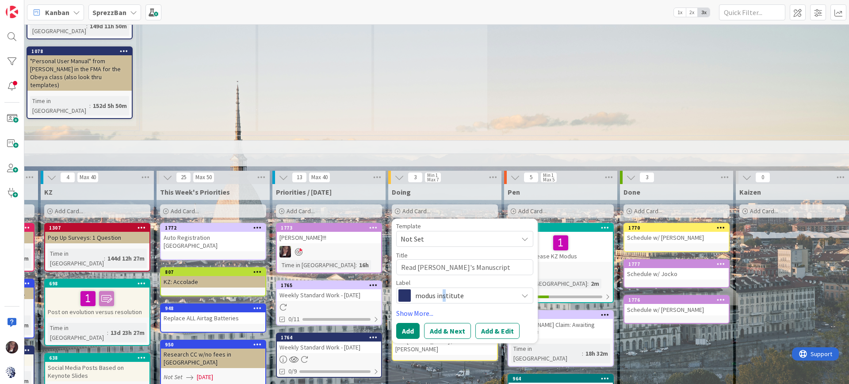
click at [444, 289] on span "modus institute" at bounding box center [464, 295] width 98 height 12
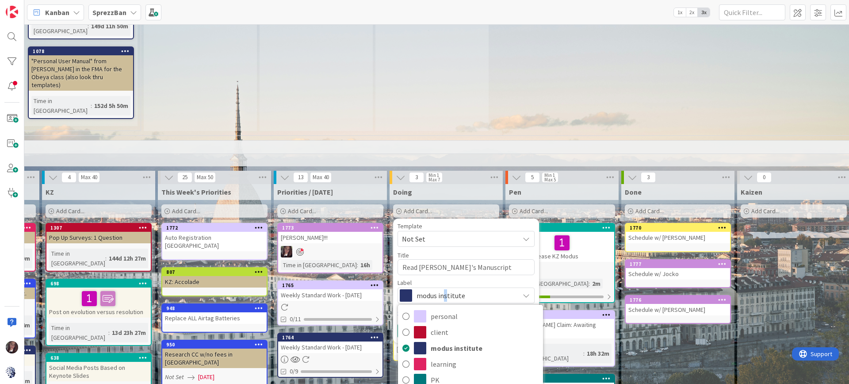
scroll to position [660, 293]
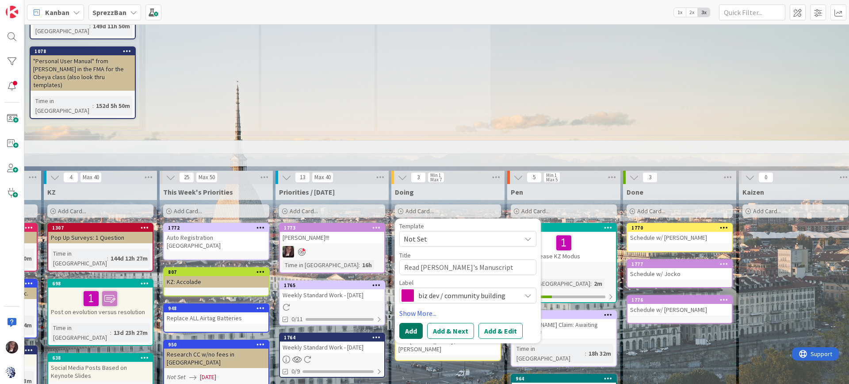
click at [409, 323] on button "Add" at bounding box center [410, 331] width 23 height 16
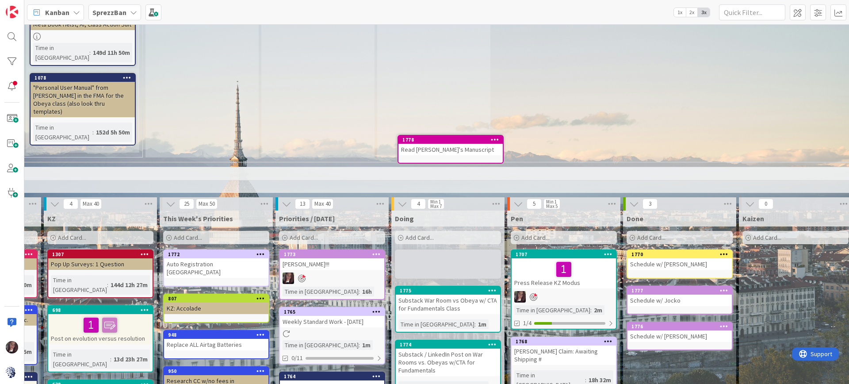
scroll to position [630, 293]
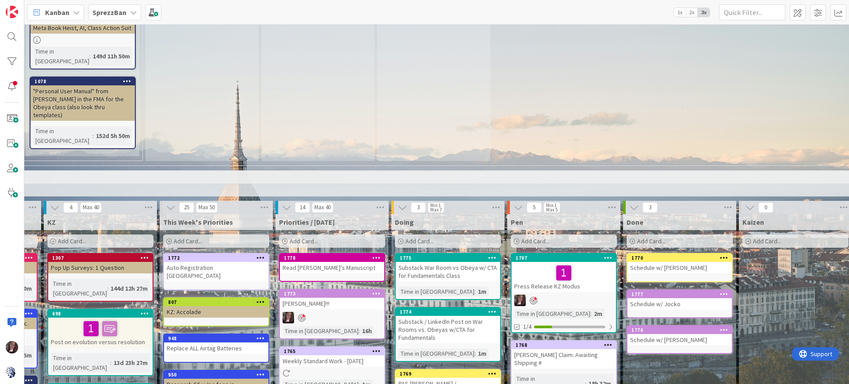
click at [492, 254] on icon at bounding box center [492, 257] width 8 height 6
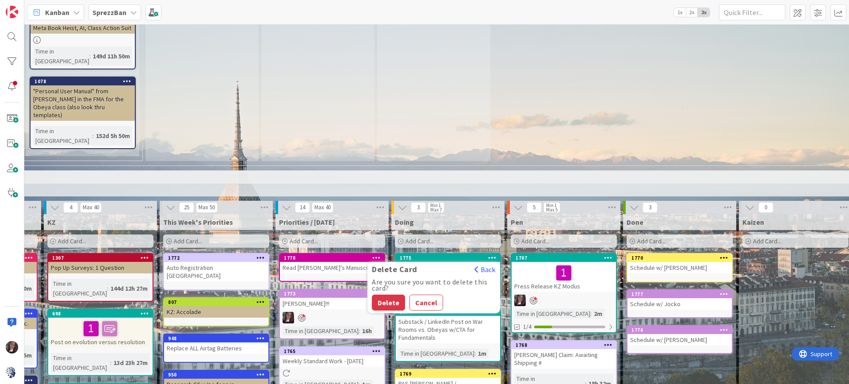
click at [382, 294] on button "Delete" at bounding box center [388, 302] width 33 height 16
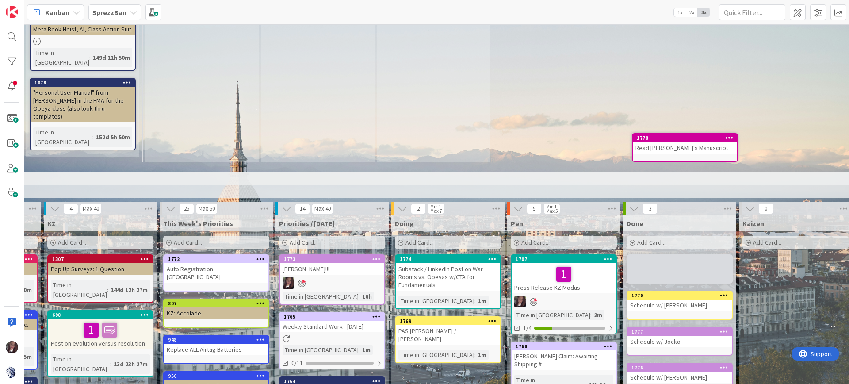
scroll to position [624, 293]
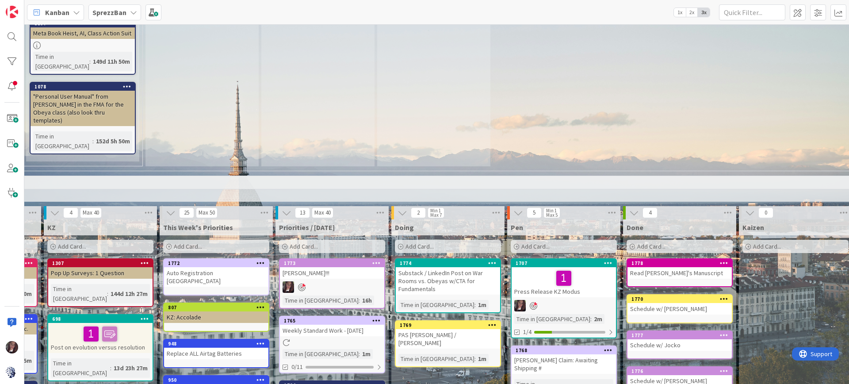
click at [190, 242] on span "Add Card..." at bounding box center [188, 246] width 28 height 8
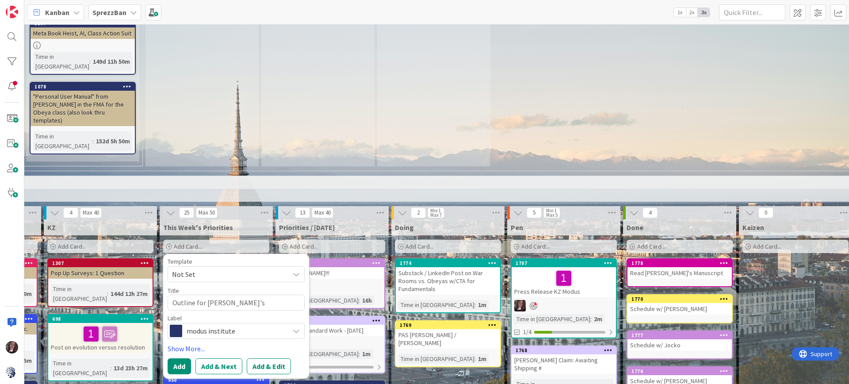
click at [200, 325] on span "modus institute" at bounding box center [236, 331] width 98 height 12
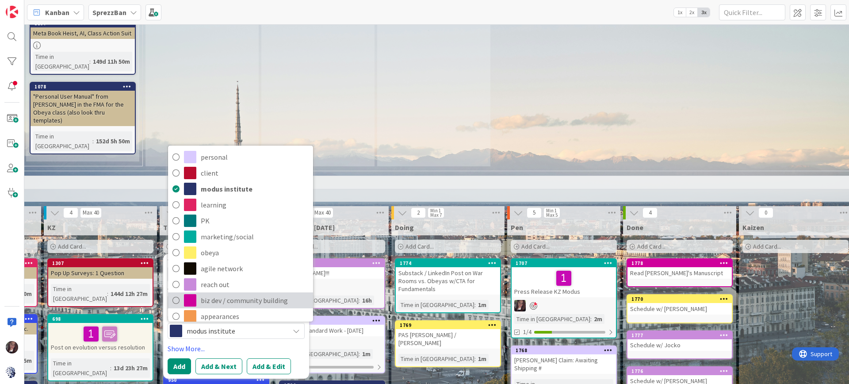
click at [173, 294] on icon at bounding box center [175, 300] width 7 height 13
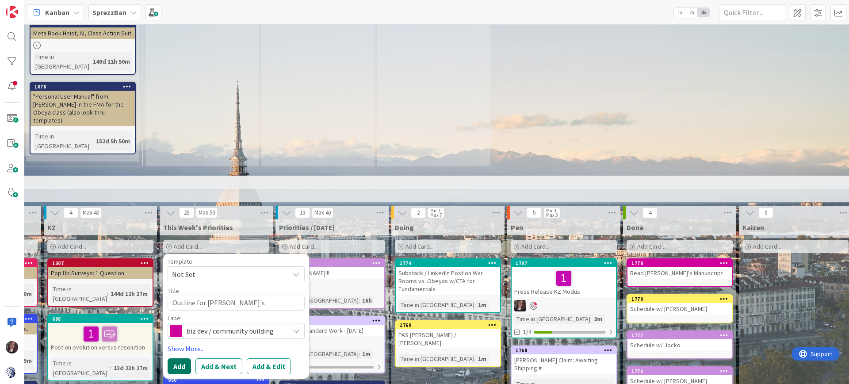
click at [177, 358] on button "Add" at bounding box center [179, 366] width 23 height 16
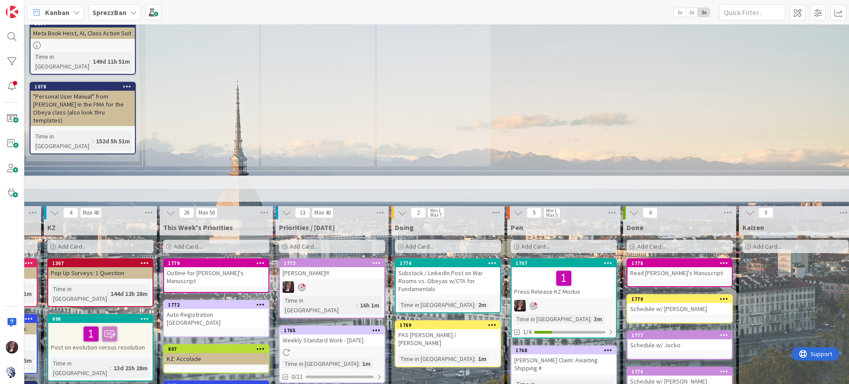
click at [418, 242] on span "Add Card..." at bounding box center [419, 246] width 28 height 8
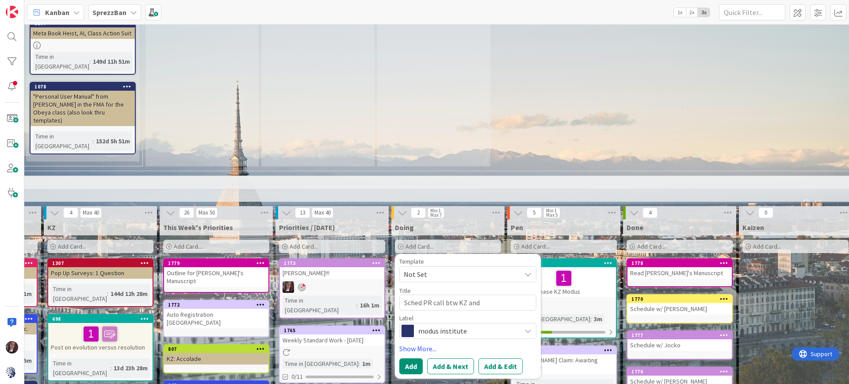
click at [438, 325] on span "modus institute" at bounding box center [467, 331] width 98 height 12
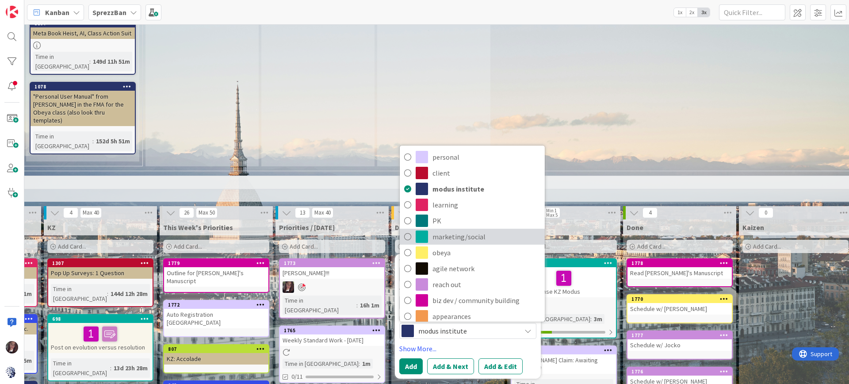
drag, startPoint x: 409, startPoint y: 124, endPoint x: 412, endPoint y: 134, distance: 9.9
click at [408, 230] on icon at bounding box center [407, 236] width 7 height 13
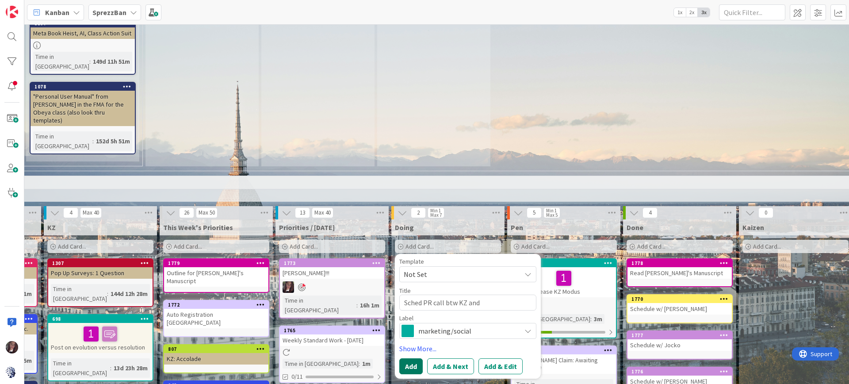
click at [408, 358] on button "Add" at bounding box center [410, 366] width 23 height 16
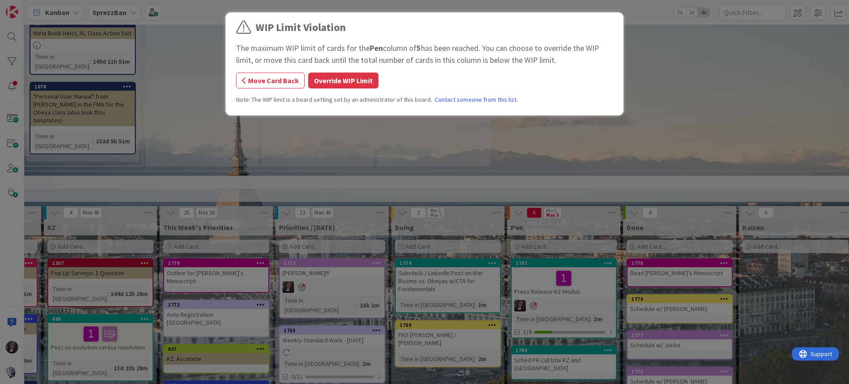
click at [345, 83] on button "Override WIP Limit" at bounding box center [343, 81] width 70 height 16
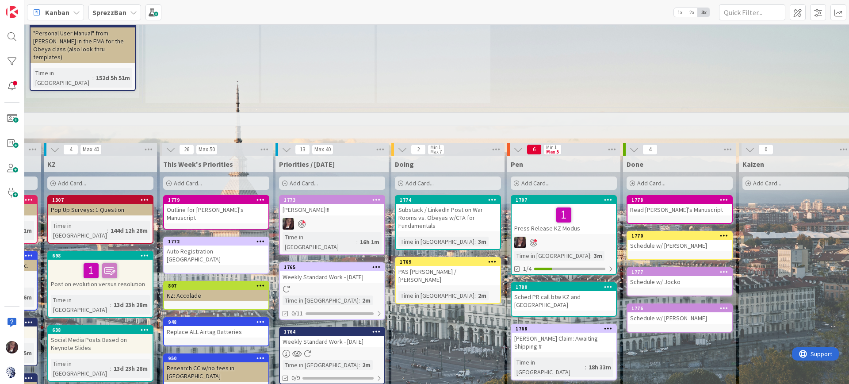
scroll to position [688, 293]
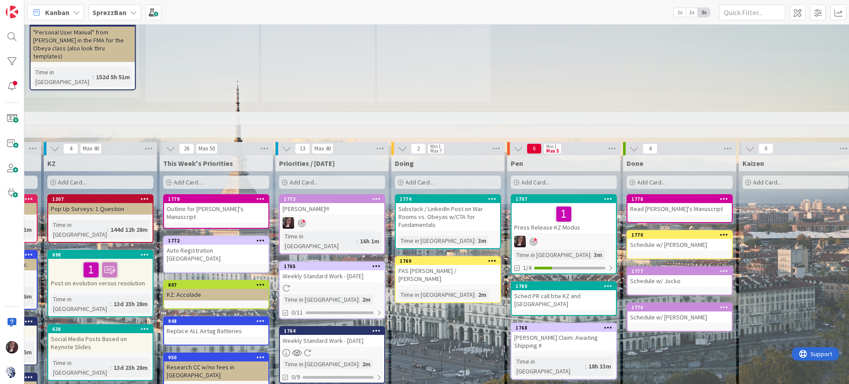
click at [331, 176] on div "Add Card..." at bounding box center [332, 182] width 106 height 13
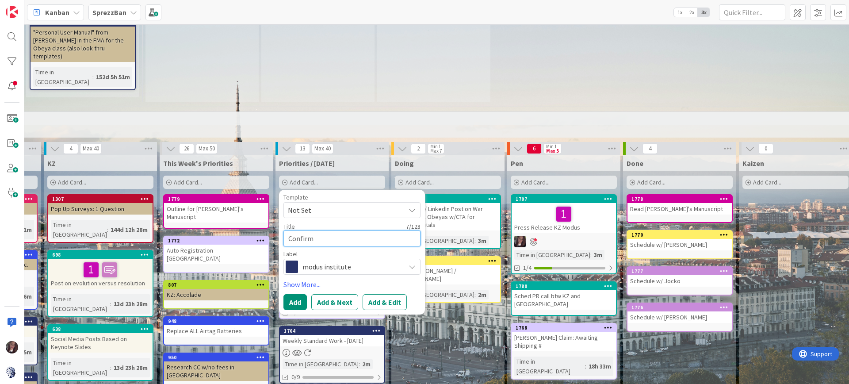
drag, startPoint x: 312, startPoint y: 123, endPoint x: 279, endPoint y: 115, distance: 34.1
click at [281, 190] on div "Template Not Set Title 7 / 128 Confirm Label modus institute Show More... Add A…" at bounding box center [352, 252] width 146 height 125
click at [322, 260] on span "modus institute" at bounding box center [351, 266] width 98 height 12
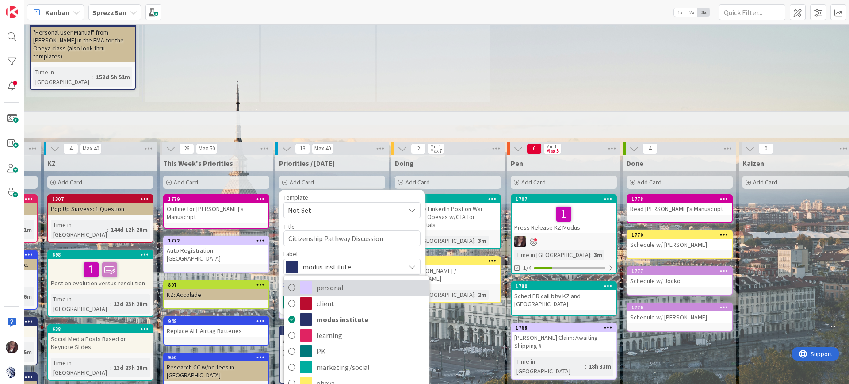
click at [292, 281] on icon at bounding box center [291, 287] width 7 height 13
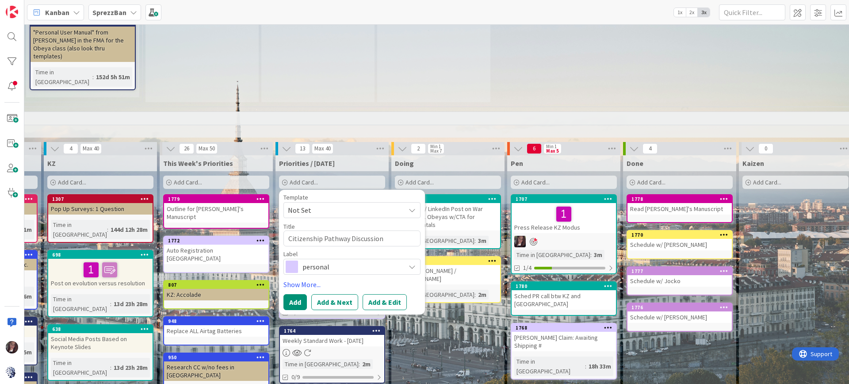
click at [372, 294] on button "Add & Edit" at bounding box center [385, 302] width 44 height 16
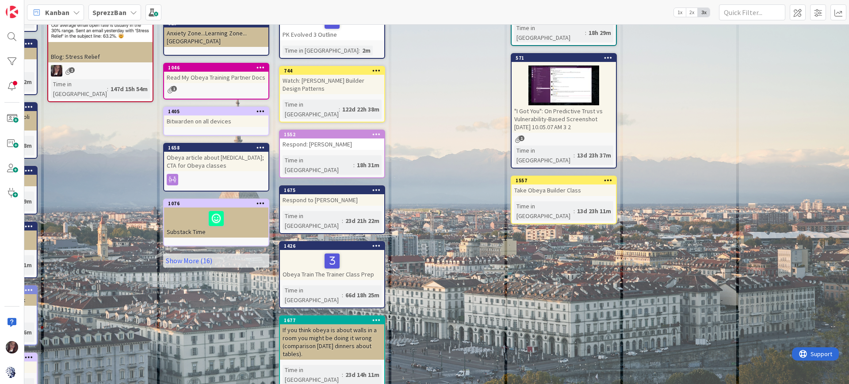
scroll to position [1078, 293]
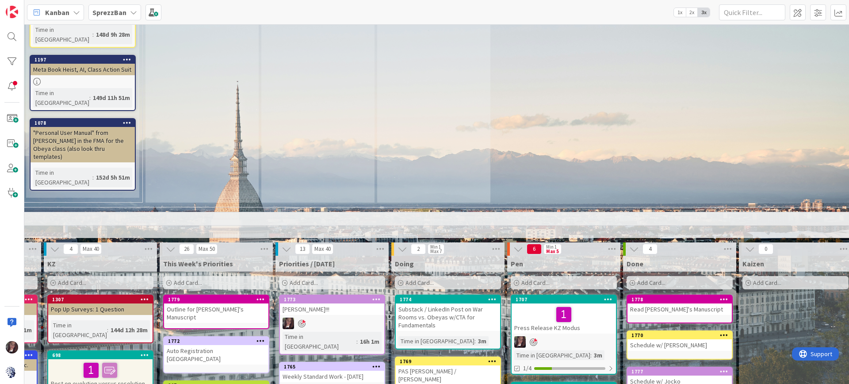
scroll to position [584, 293]
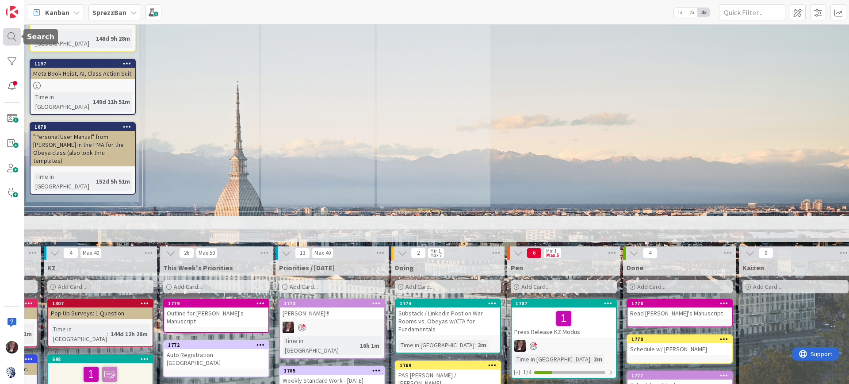
click at [12, 38] on div at bounding box center [12, 37] width 18 height 18
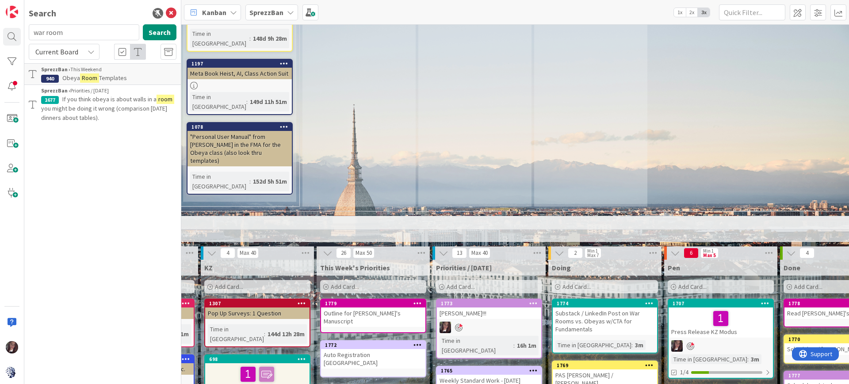
drag, startPoint x: 78, startPoint y: 32, endPoint x: 22, endPoint y: 35, distance: 56.2
click at [23, 35] on div "Search war room Search Current Board SprezzBan › This Weekend 940 Obeya Room Te…" at bounding box center [90, 192] width 181 height 384
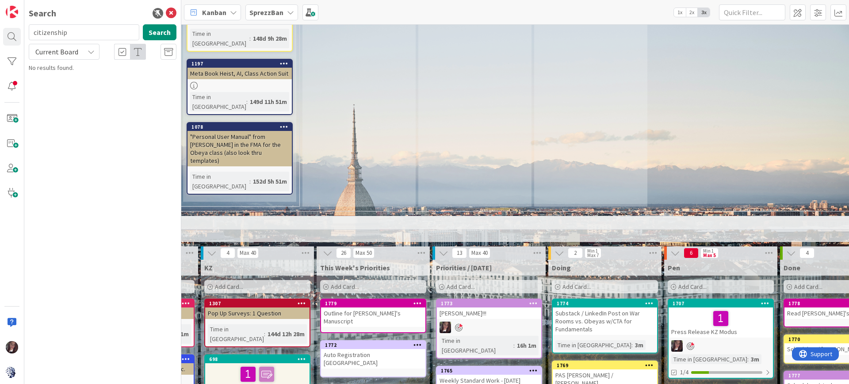
click at [462, 283] on span "Add Card..." at bounding box center [461, 287] width 28 height 8
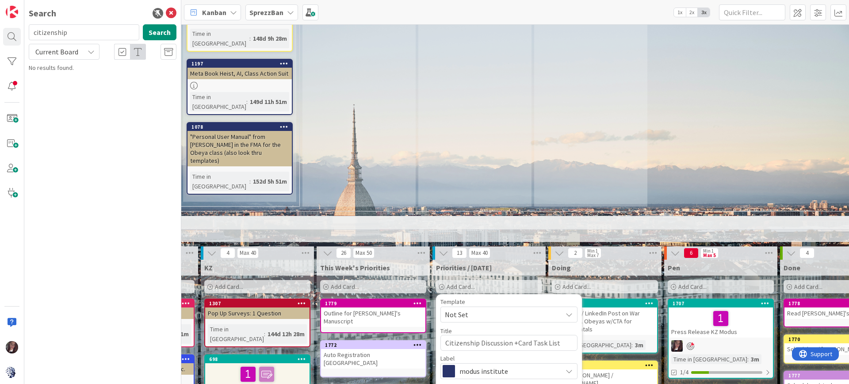
click at [504, 365] on span "modus institute" at bounding box center [508, 371] width 98 height 12
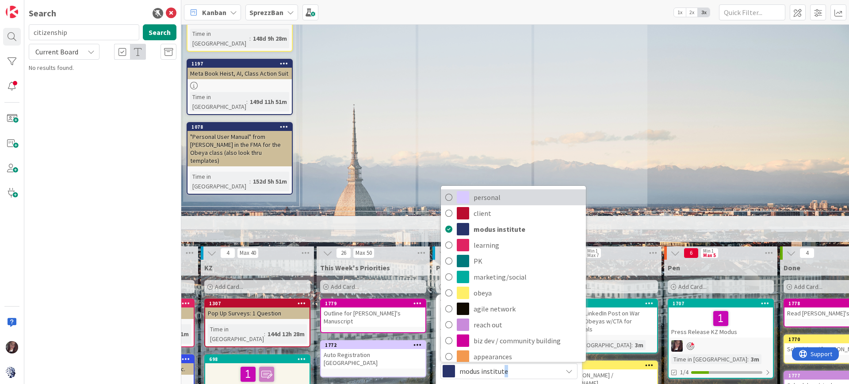
click at [450, 191] on icon at bounding box center [448, 197] width 7 height 13
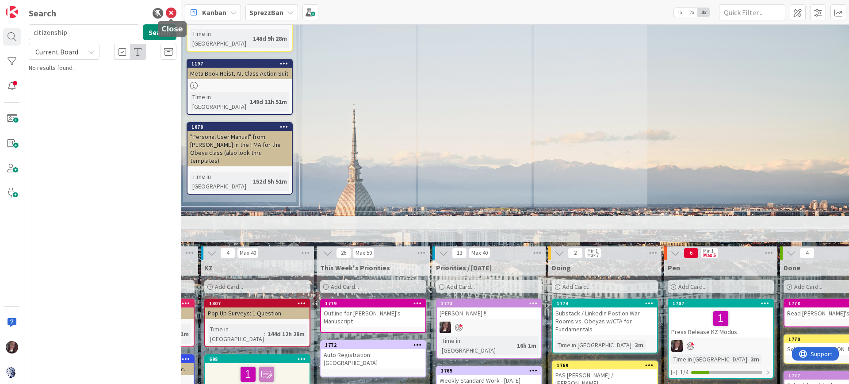
click at [173, 13] on icon at bounding box center [171, 13] width 11 height 11
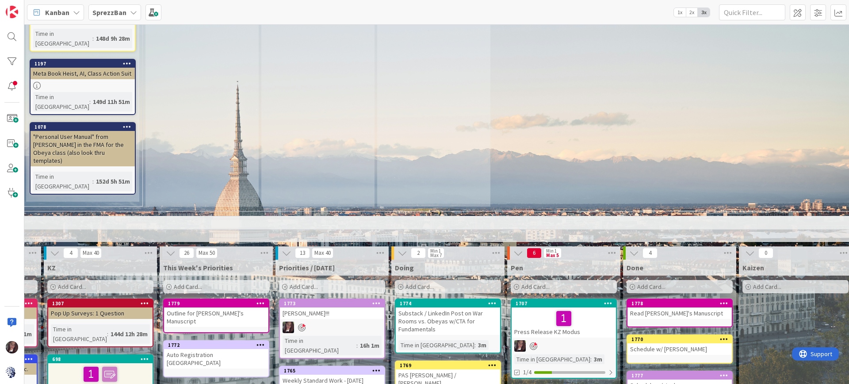
click at [312, 283] on span "Add Card..." at bounding box center [304, 287] width 28 height 8
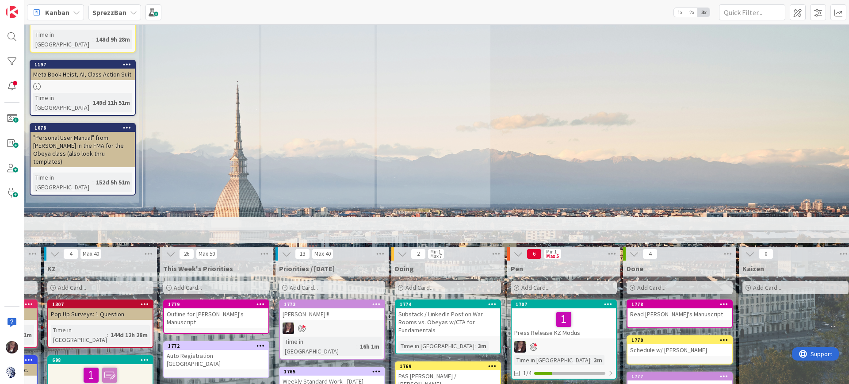
scroll to position [579, 293]
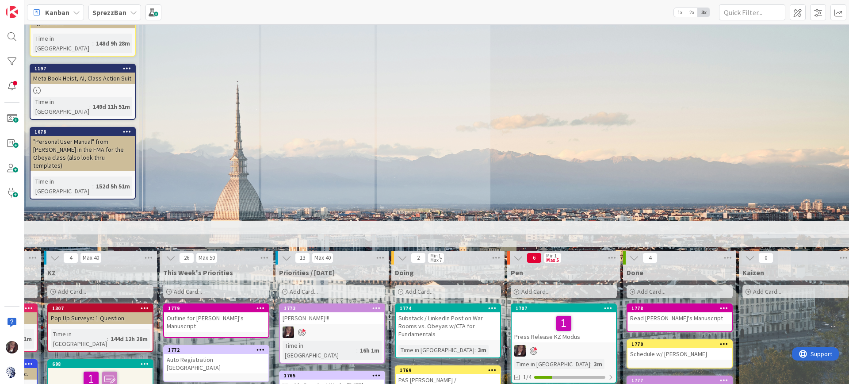
click at [324, 285] on div "Add Card..." at bounding box center [332, 291] width 106 height 13
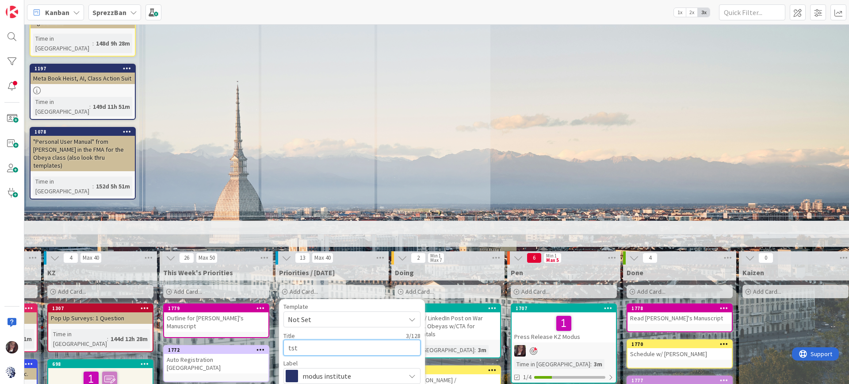
click at [334, 340] on textarea "tst" at bounding box center [351, 348] width 137 height 16
click at [415, 316] on icon at bounding box center [412, 319] width 7 height 7
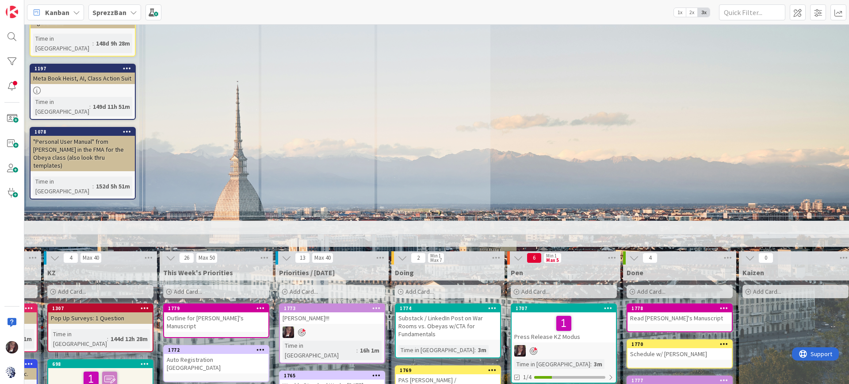
click at [321, 285] on div "Add Card..." at bounding box center [332, 291] width 106 height 13
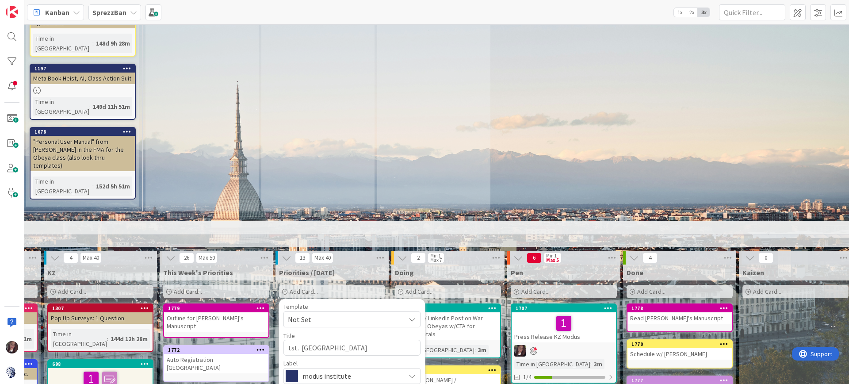
click at [327, 370] on span "modus institute" at bounding box center [351, 376] width 98 height 12
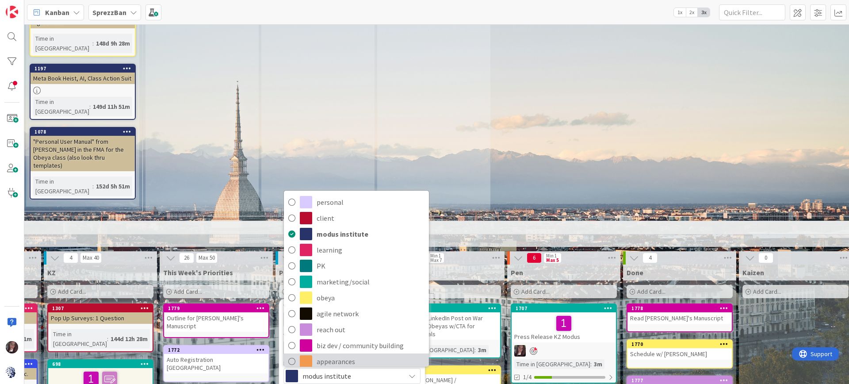
click at [294, 355] on icon at bounding box center [291, 361] width 7 height 13
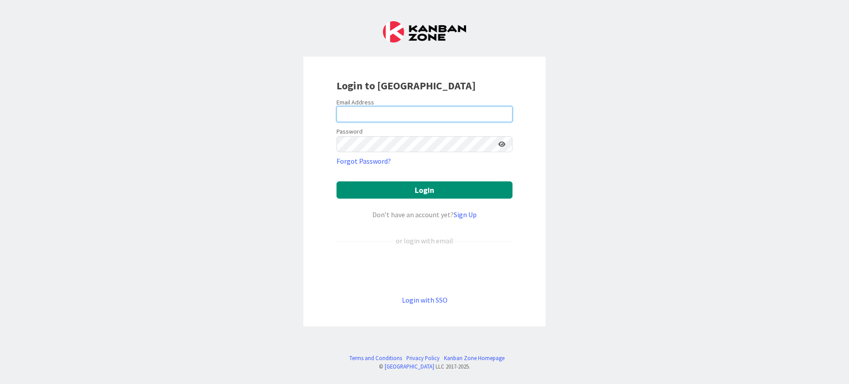
click at [430, 114] on input "email" at bounding box center [424, 114] width 176 height 16
type input "[PERSON_NAME][EMAIL_ADDRESS][DOMAIN_NAME]"
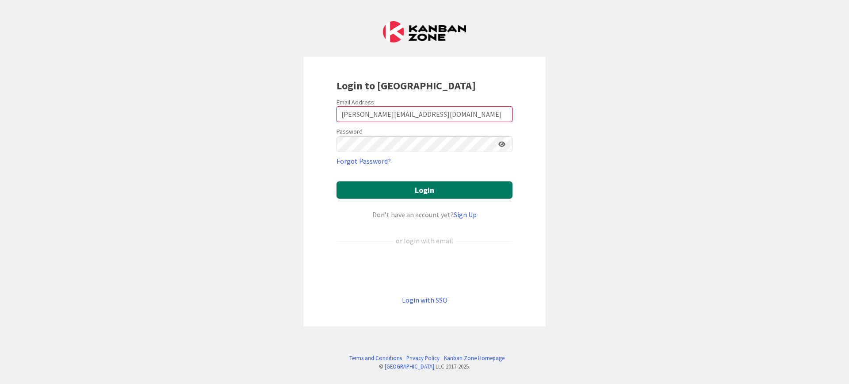
click at [421, 189] on button "Login" at bounding box center [424, 189] width 176 height 17
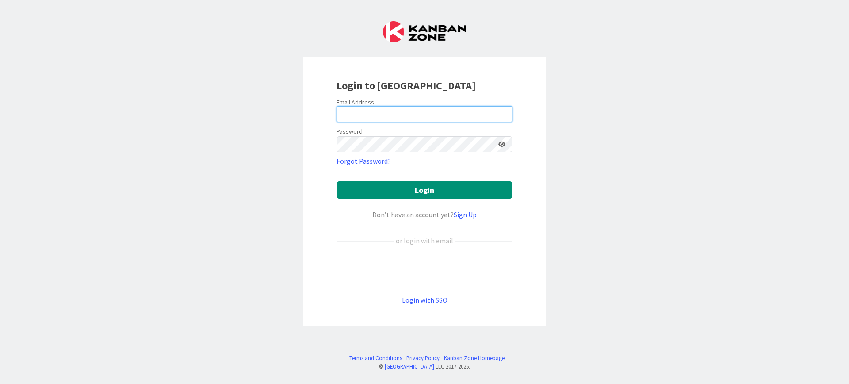
click at [373, 110] on input "email" at bounding box center [424, 114] width 176 height 16
click at [425, 113] on input "email" at bounding box center [424, 114] width 176 height 16
type input "tonianne@moduscooperandi.com"
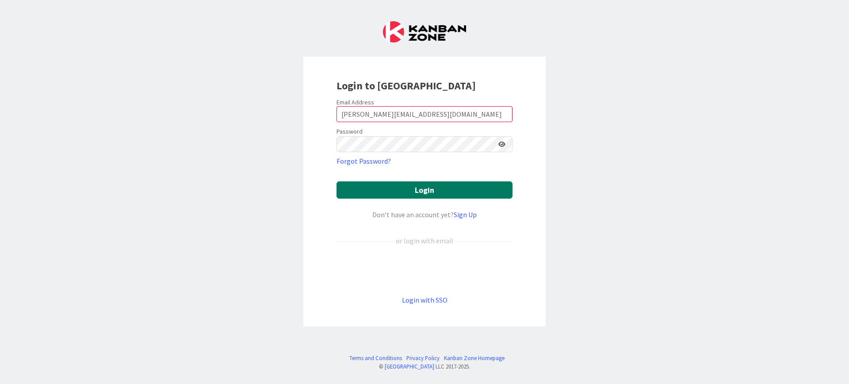
click at [419, 194] on button "Login" at bounding box center [424, 189] width 176 height 17
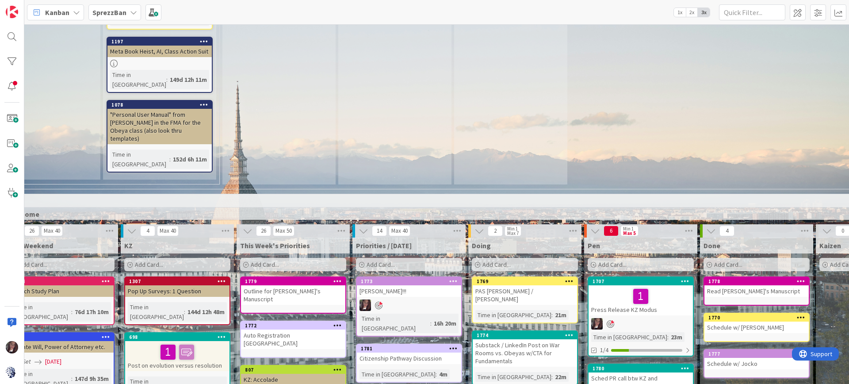
scroll to position [605, 216]
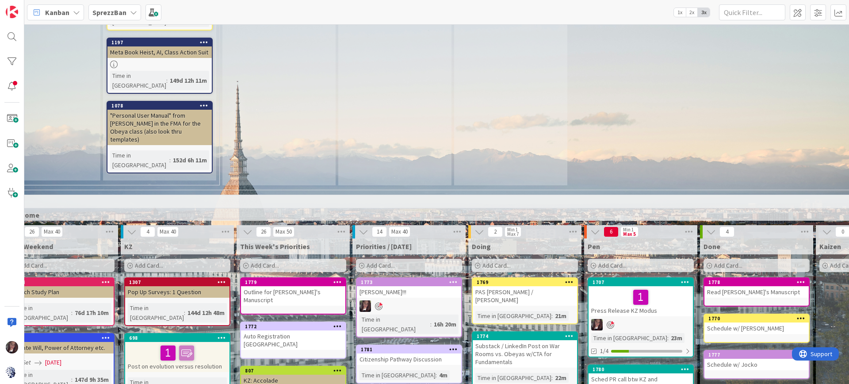
click at [108, 11] on b "SprezzBan" at bounding box center [109, 12] width 34 height 9
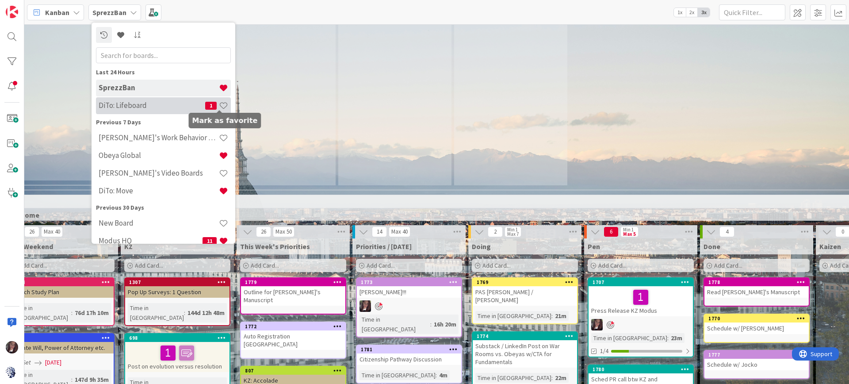
click at [221, 102] on span at bounding box center [223, 105] width 9 height 9
click at [130, 107] on h4 "DiTo: Lifeboard" at bounding box center [152, 105] width 107 height 9
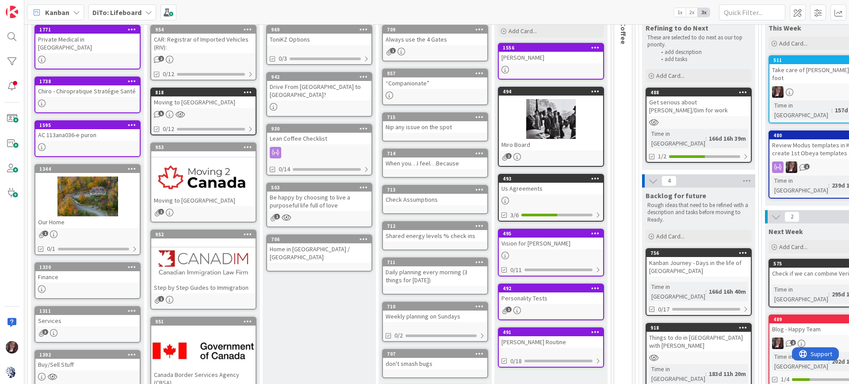
scroll to position [78, 0]
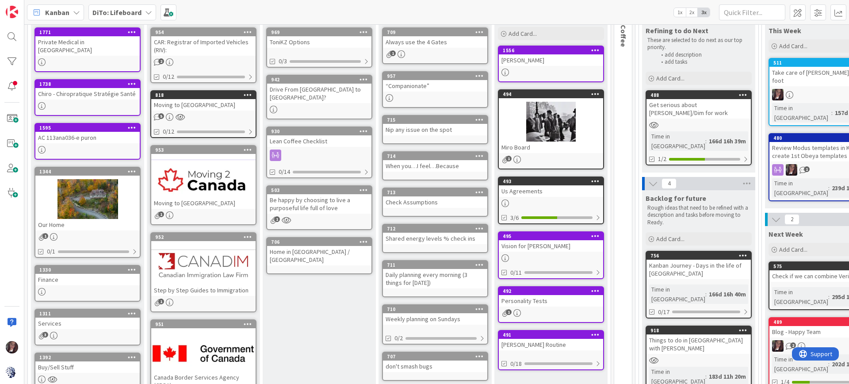
click at [207, 109] on div "Moving to Canada" at bounding box center [203, 104] width 104 height 11
click at [206, 96] on div "818" at bounding box center [205, 95] width 100 height 6
click at [212, 114] on div "5" at bounding box center [203, 117] width 104 height 8
click at [203, 119] on div "5" at bounding box center [203, 117] width 104 height 8
click at [196, 105] on div "Moving to Canada" at bounding box center [203, 104] width 104 height 11
